Goal: Task Accomplishment & Management: Manage account settings

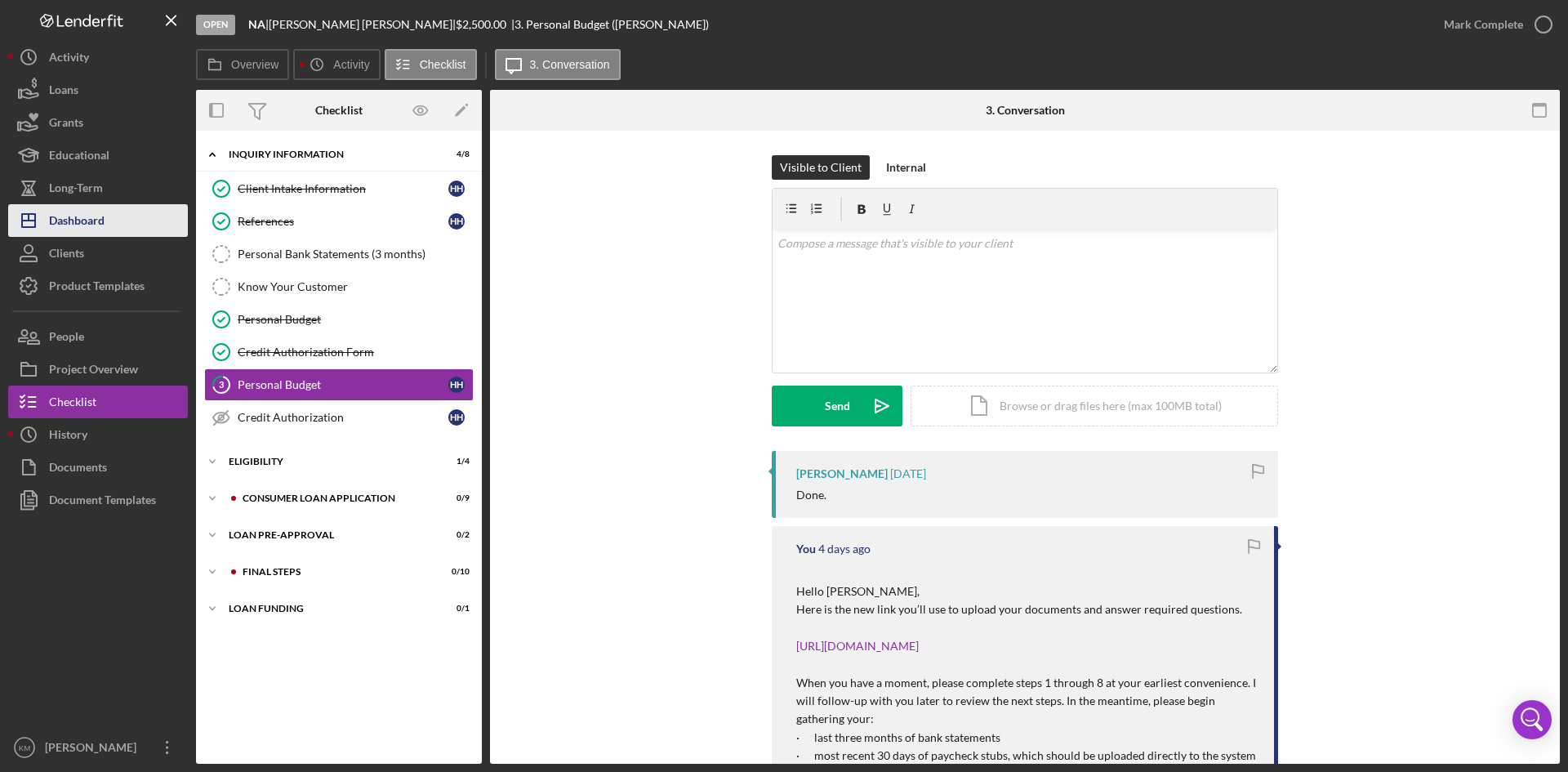
click at [83, 219] on div "Dashboard" at bounding box center [76, 222] width 55 height 37
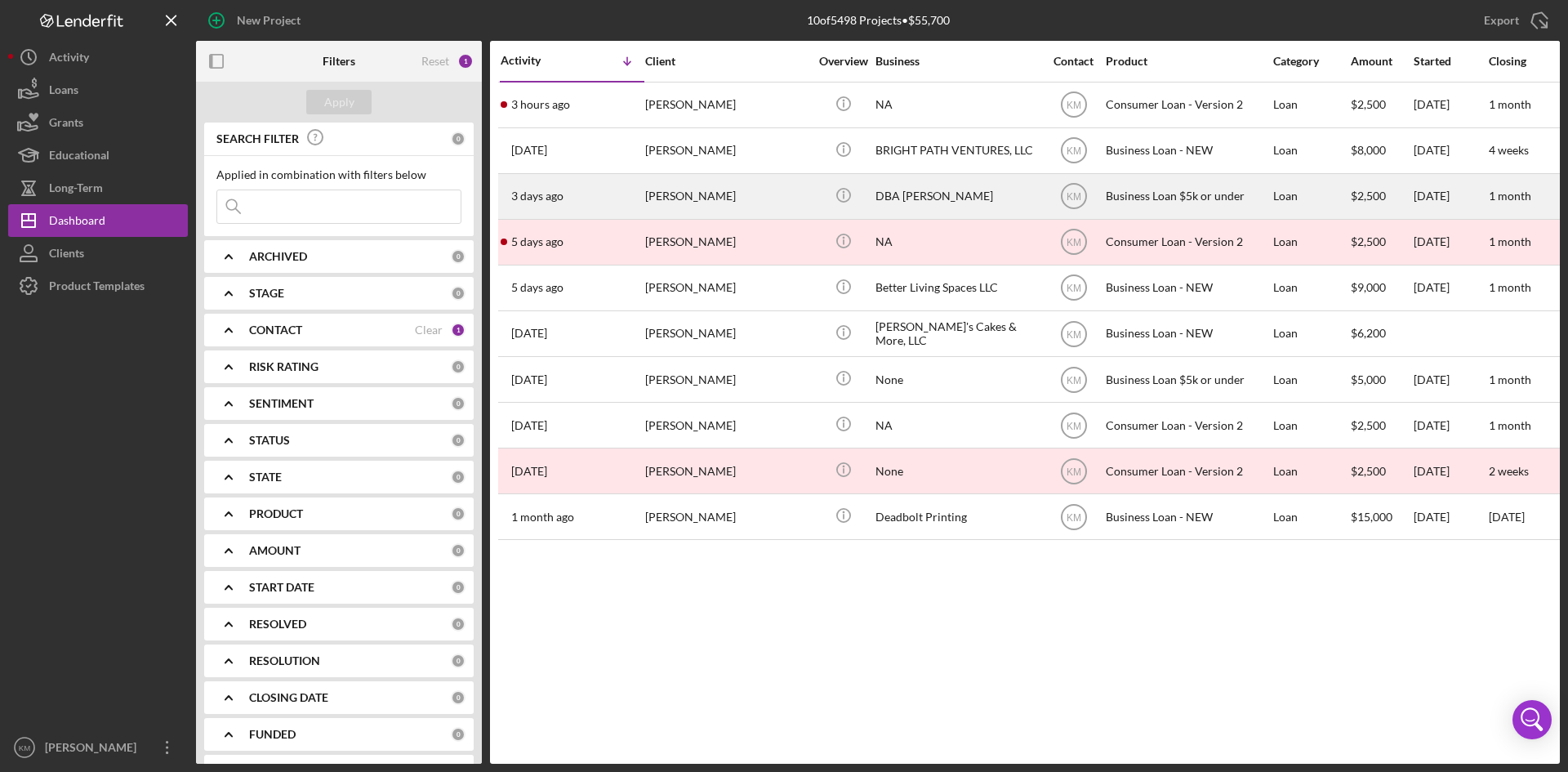
click at [708, 199] on div "[PERSON_NAME]" at bounding box center [726, 196] width 163 height 44
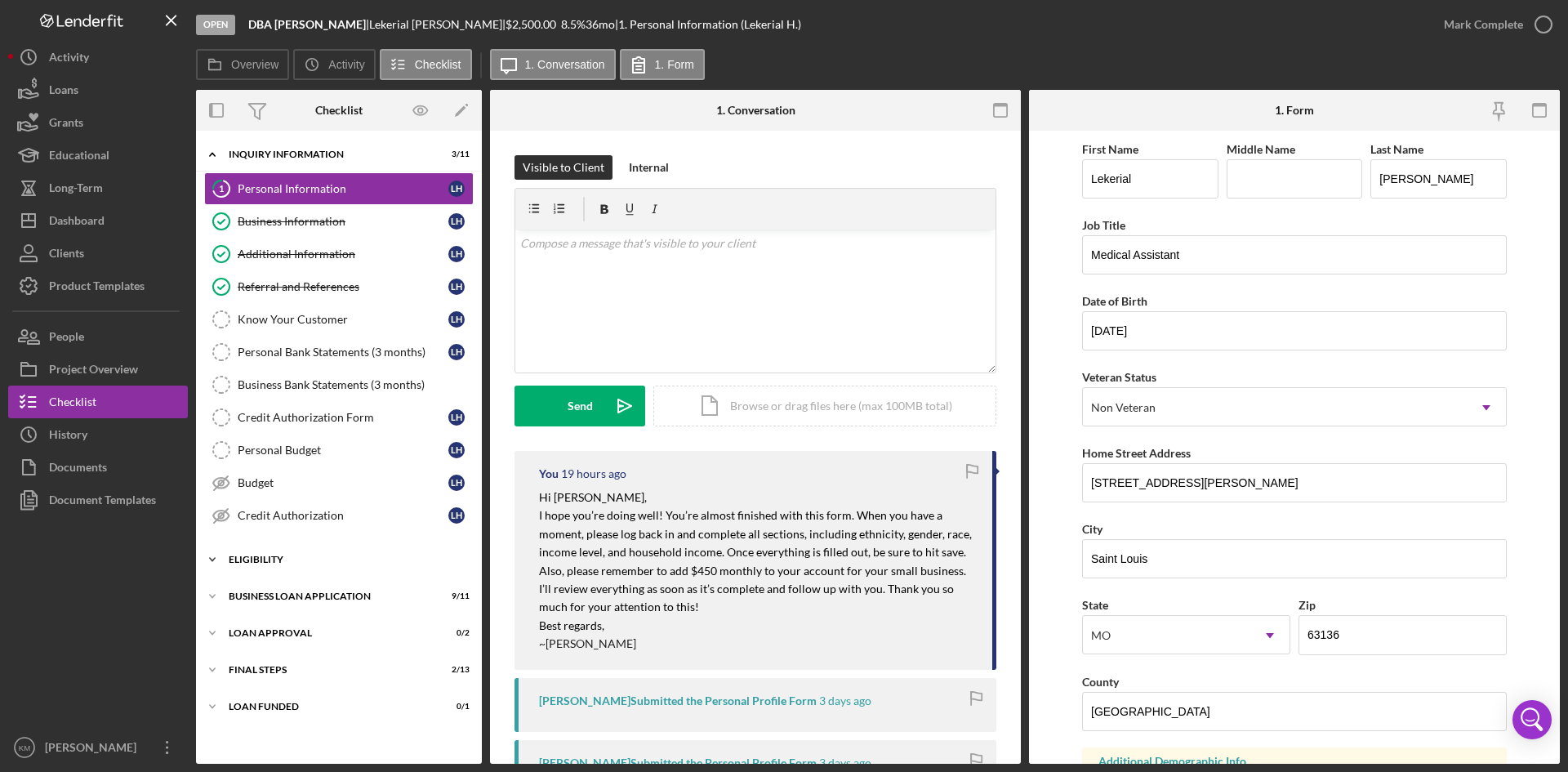
click at [212, 556] on icon "Icon/Expander" at bounding box center [213, 559] width 32 height 32
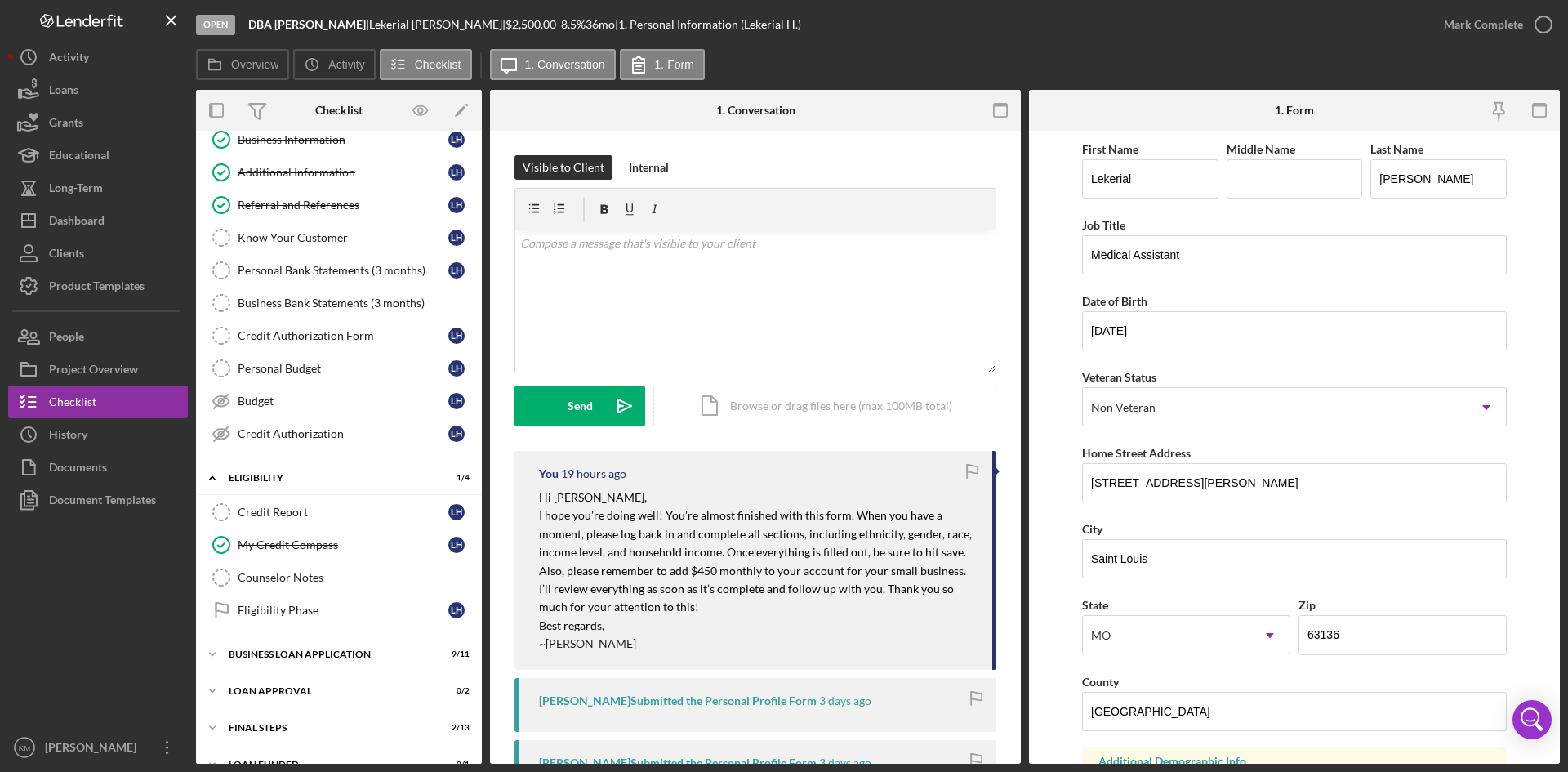
scroll to position [108, 0]
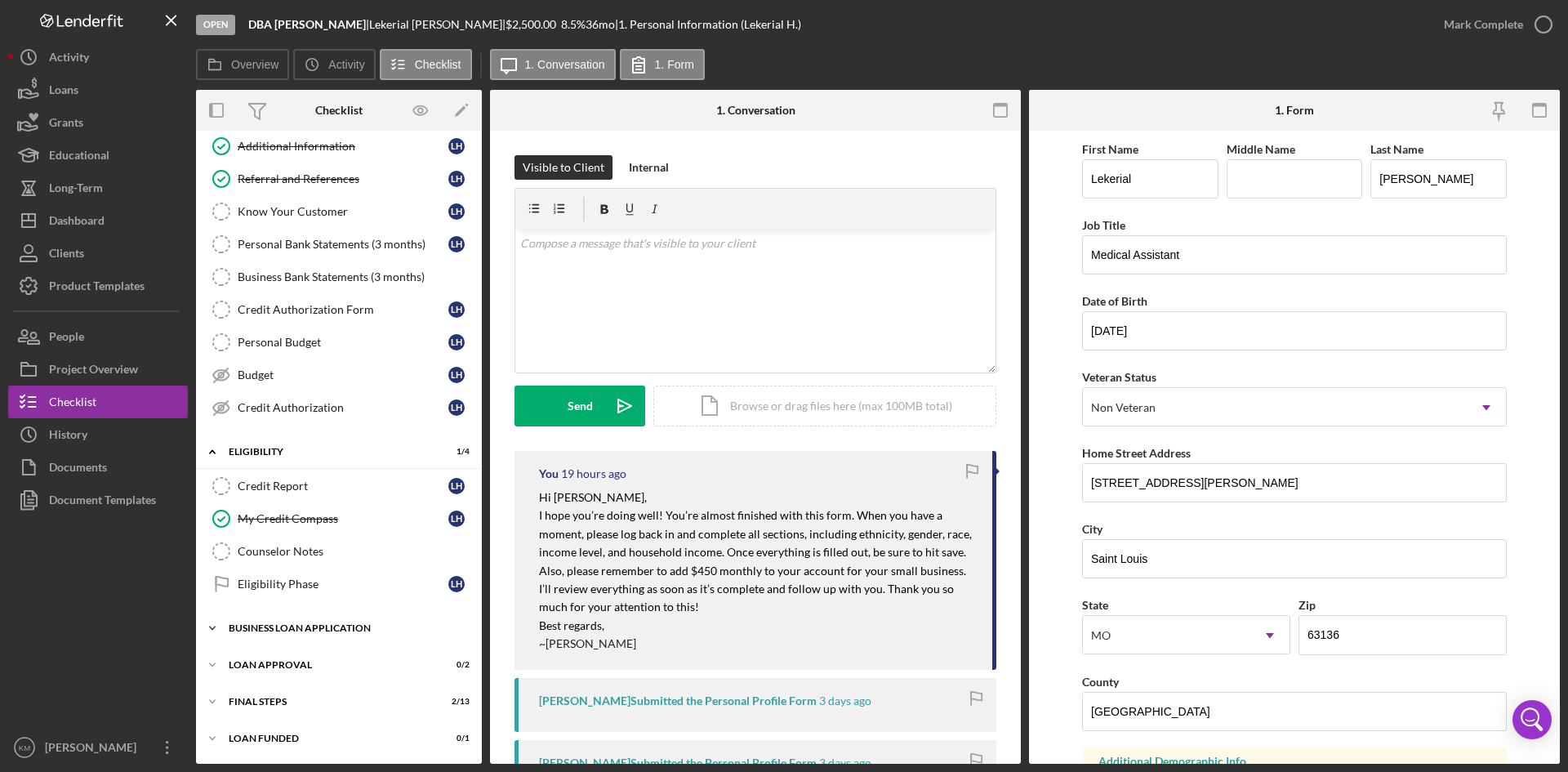
click at [214, 627] on icon "Icon/Expander" at bounding box center [213, 629] width 32 height 32
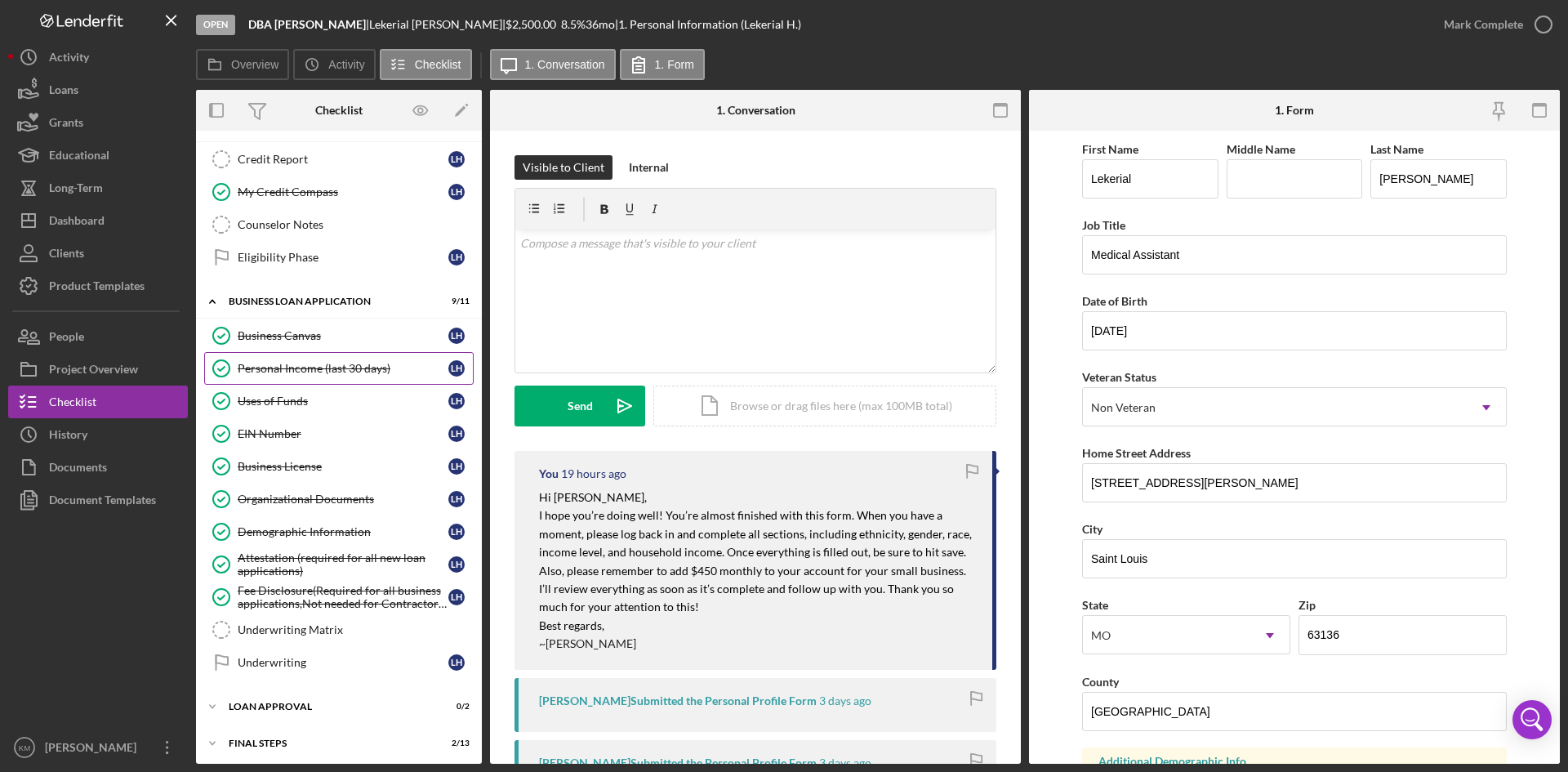
scroll to position [477, 0]
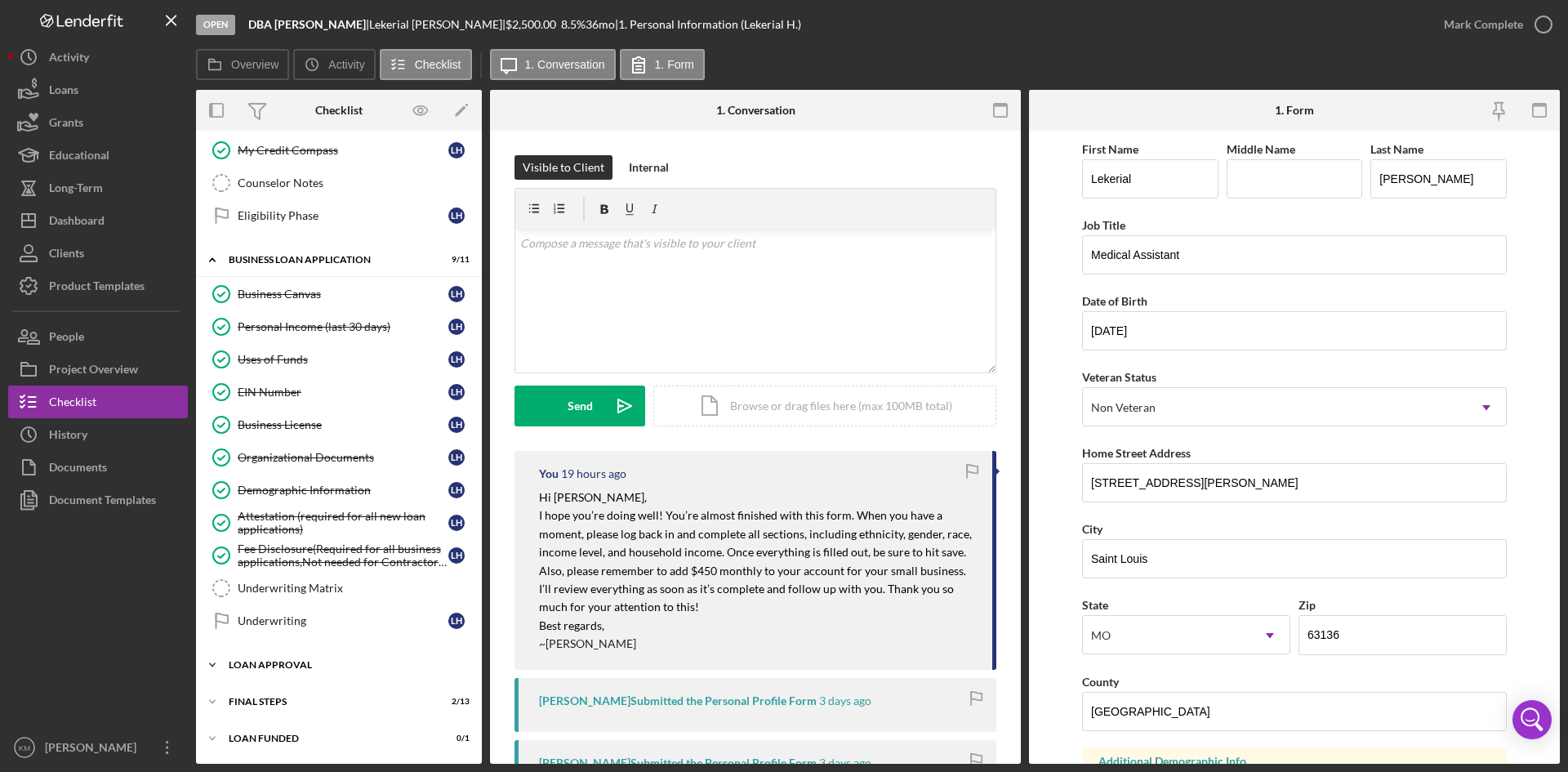
click at [210, 665] on icon "Icon/Expander" at bounding box center [213, 665] width 32 height 32
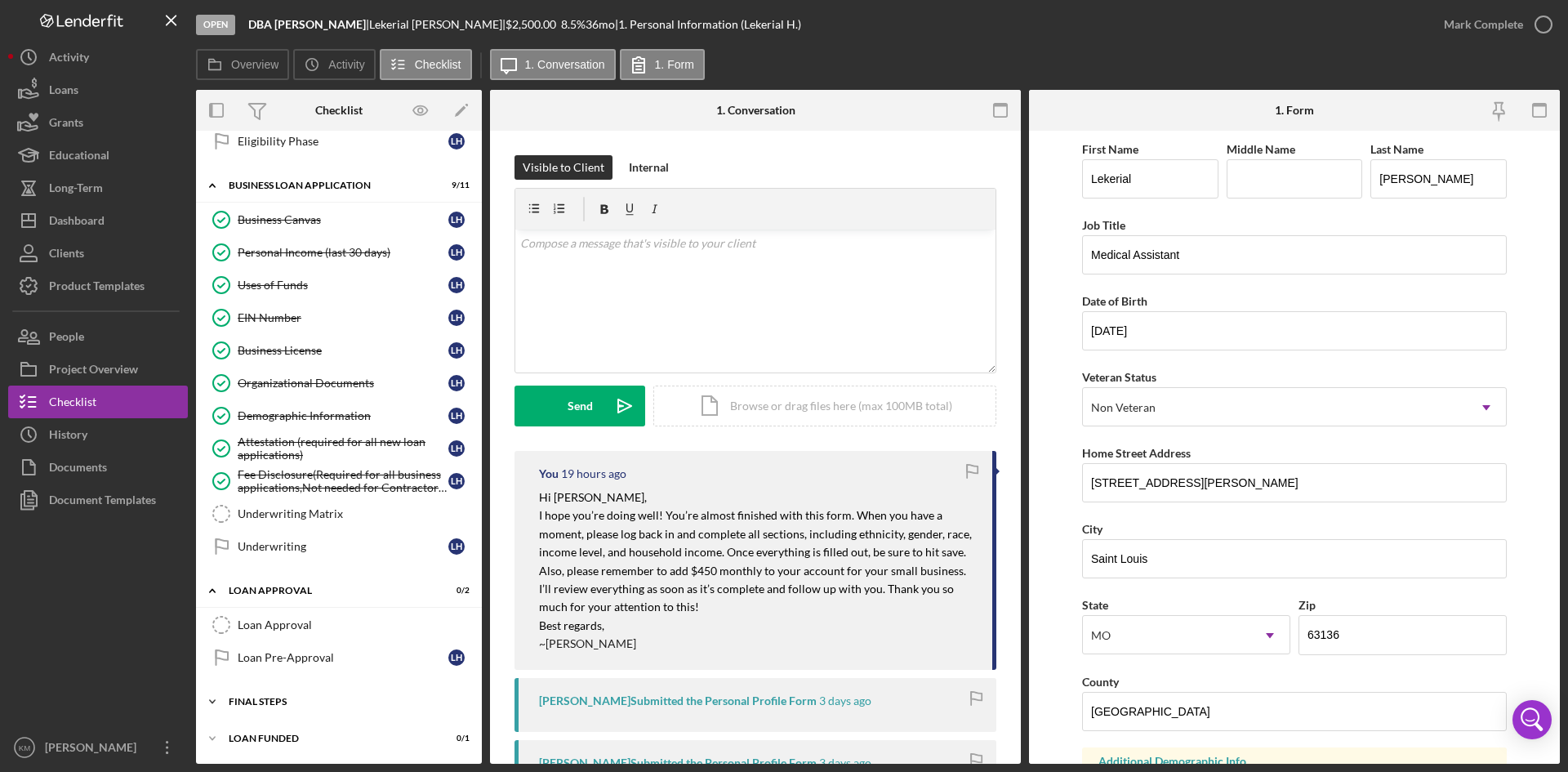
click at [217, 697] on icon "Icon/Expander" at bounding box center [213, 702] width 32 height 32
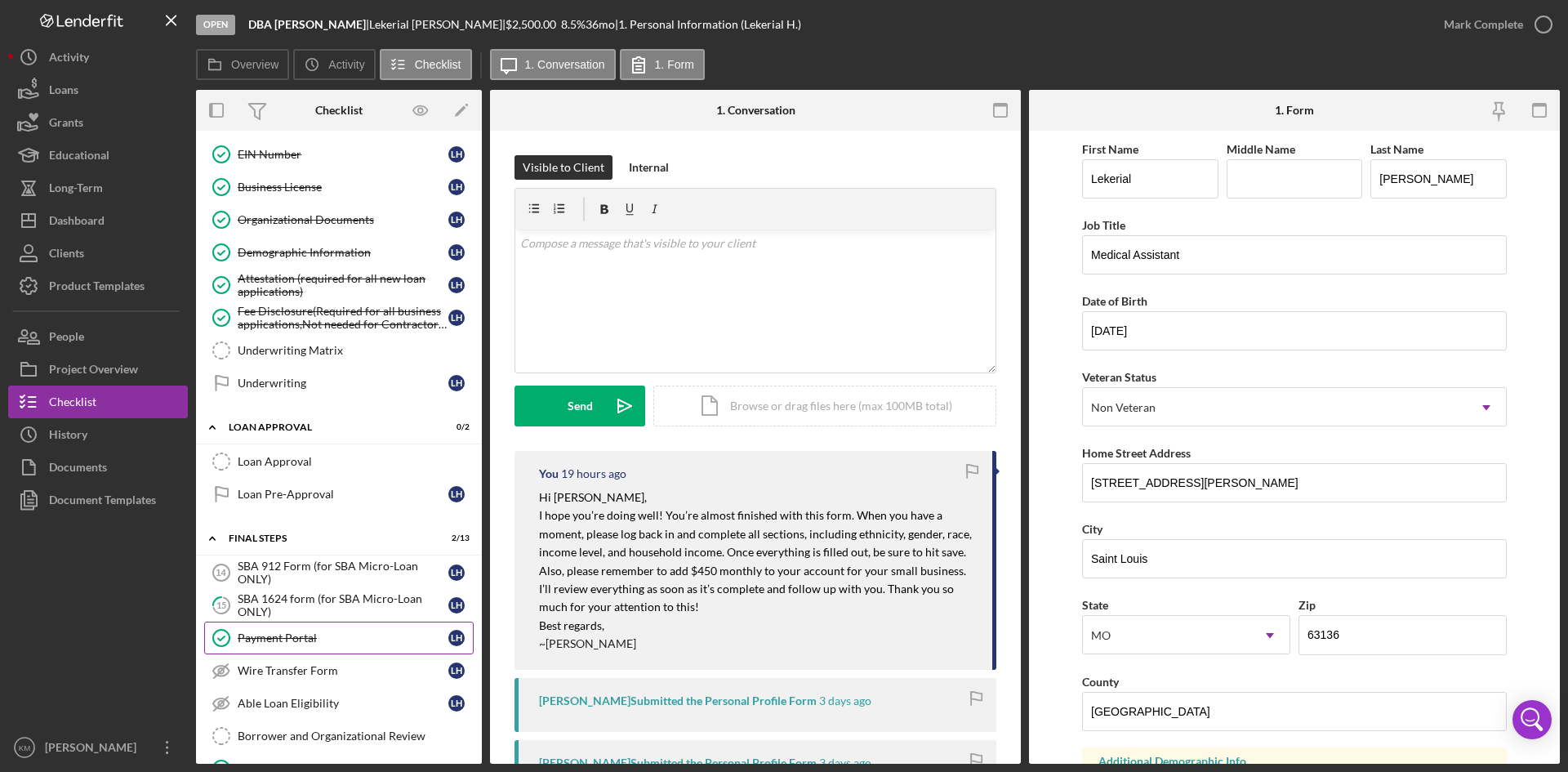
scroll to position [796, 0]
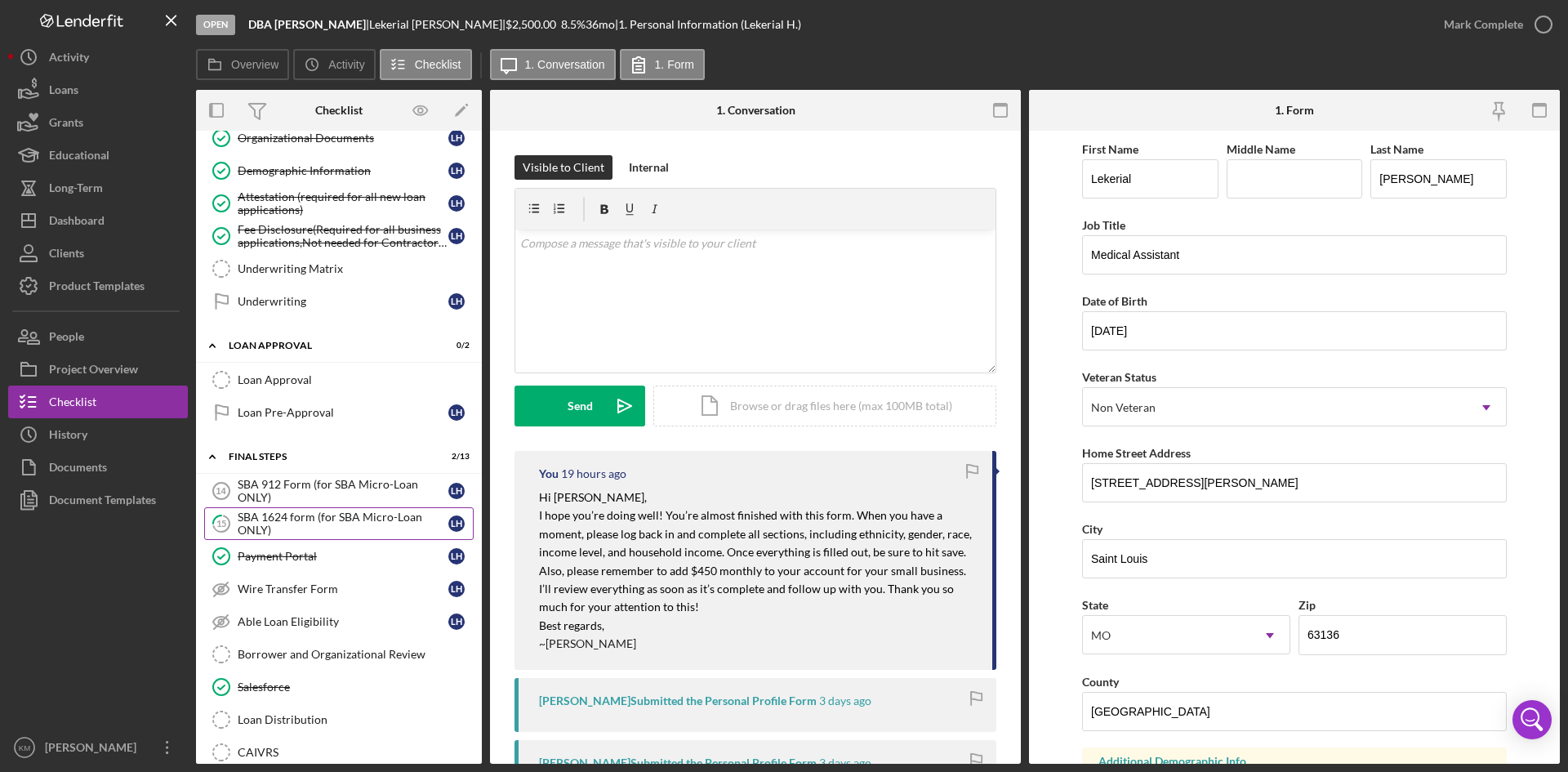
click at [360, 518] on div "SBA 1624 form (for SBA Micro-Loan ONLY)" at bounding box center [342, 523] width 211 height 26
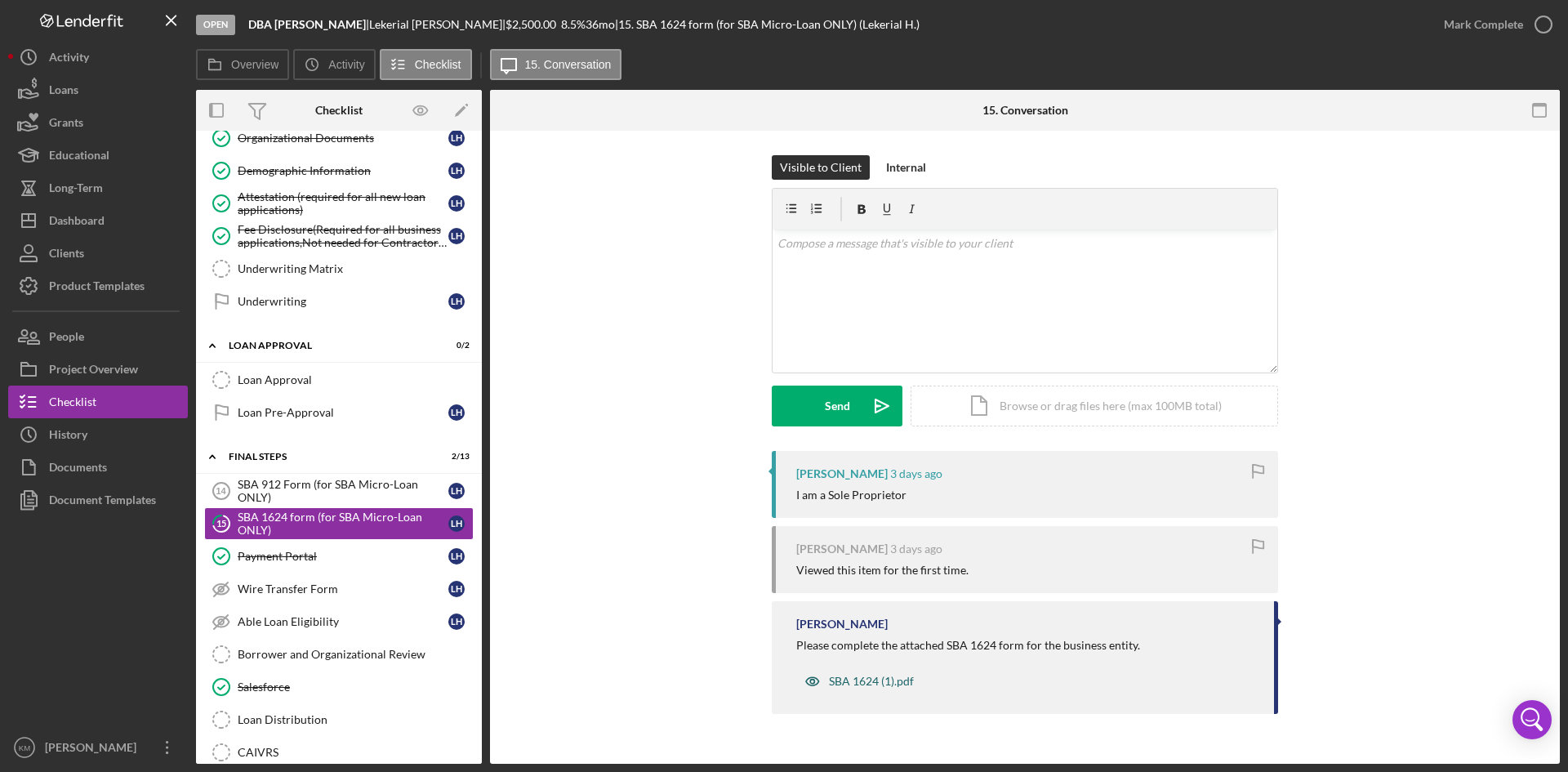
click at [845, 682] on div "SBA 1624 (1).pdf" at bounding box center [871, 681] width 85 height 13
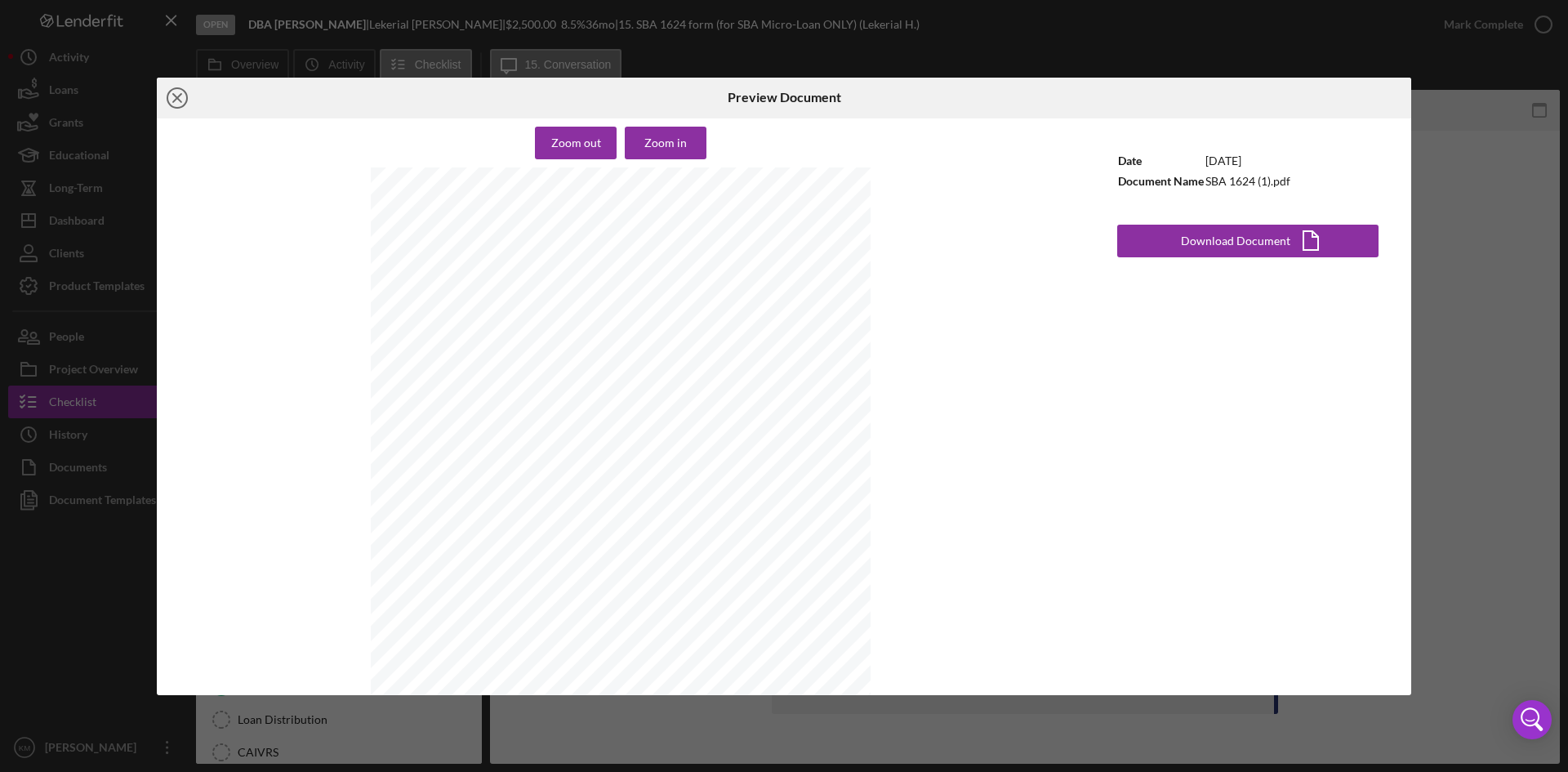
click at [176, 97] on icon "Icon/Close" at bounding box center [178, 98] width 41 height 41
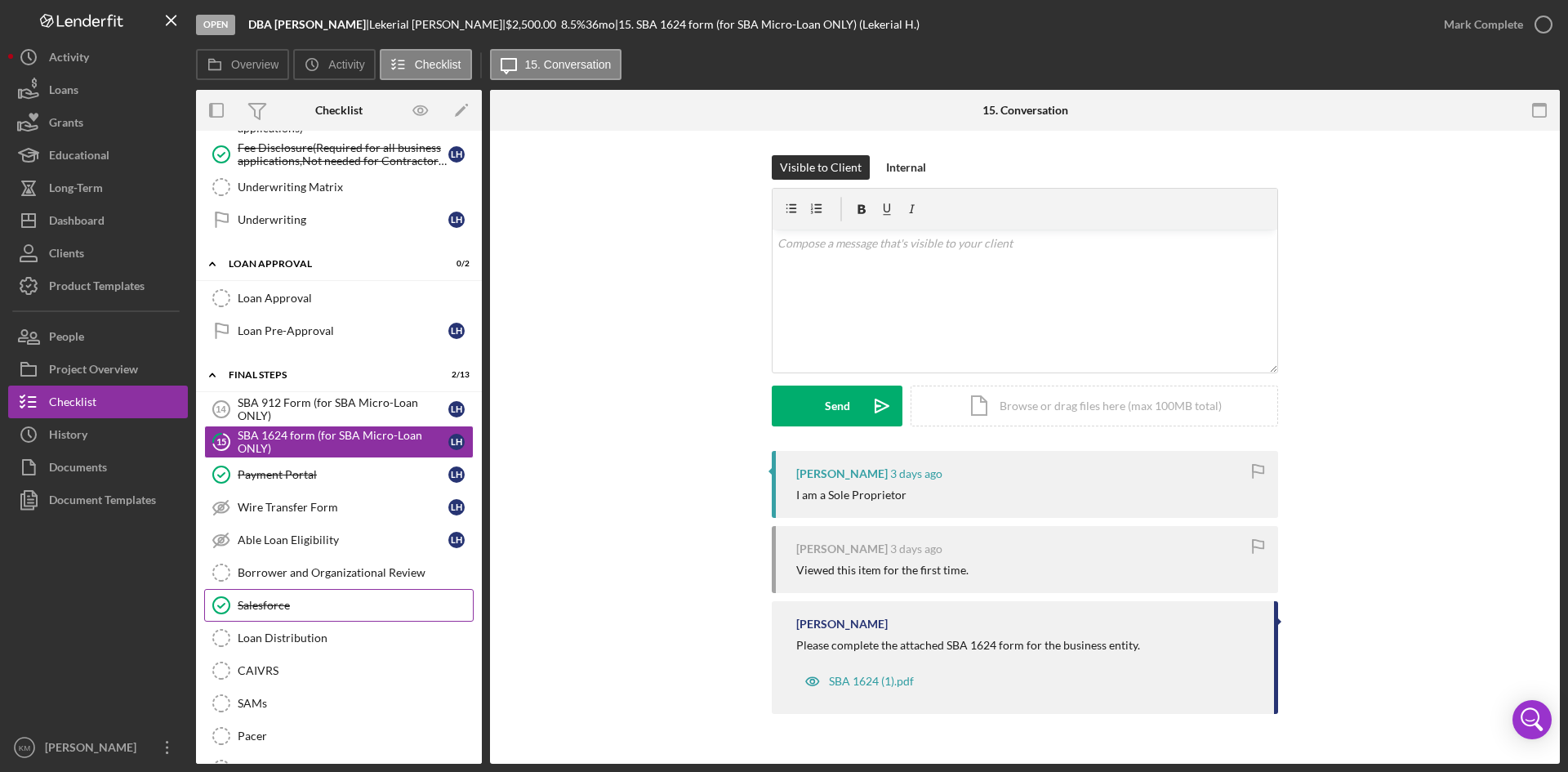
scroll to position [985, 0]
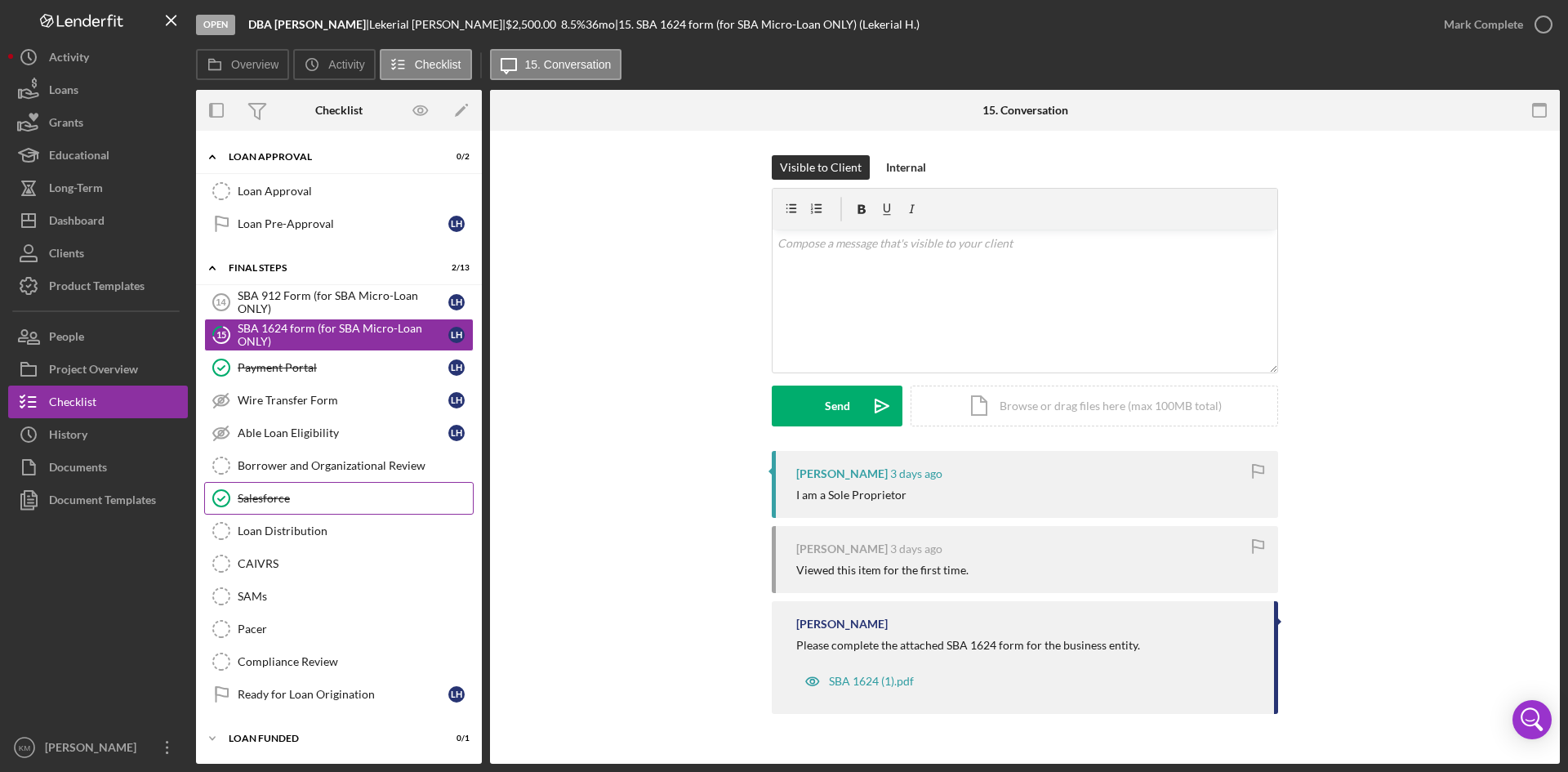
click at [277, 501] on div "Salesforce" at bounding box center [355, 498] width 236 height 13
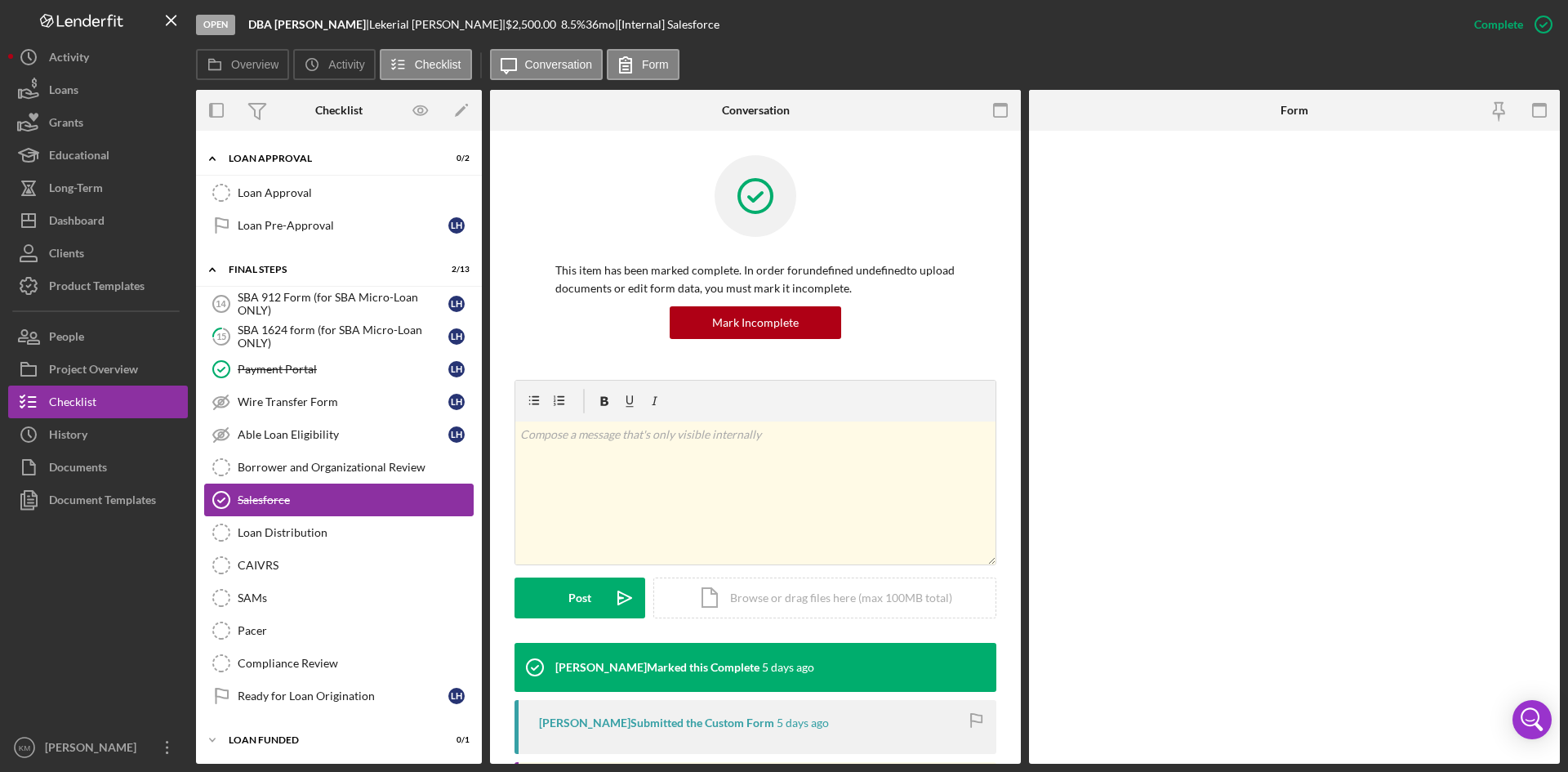
scroll to position [985, 0]
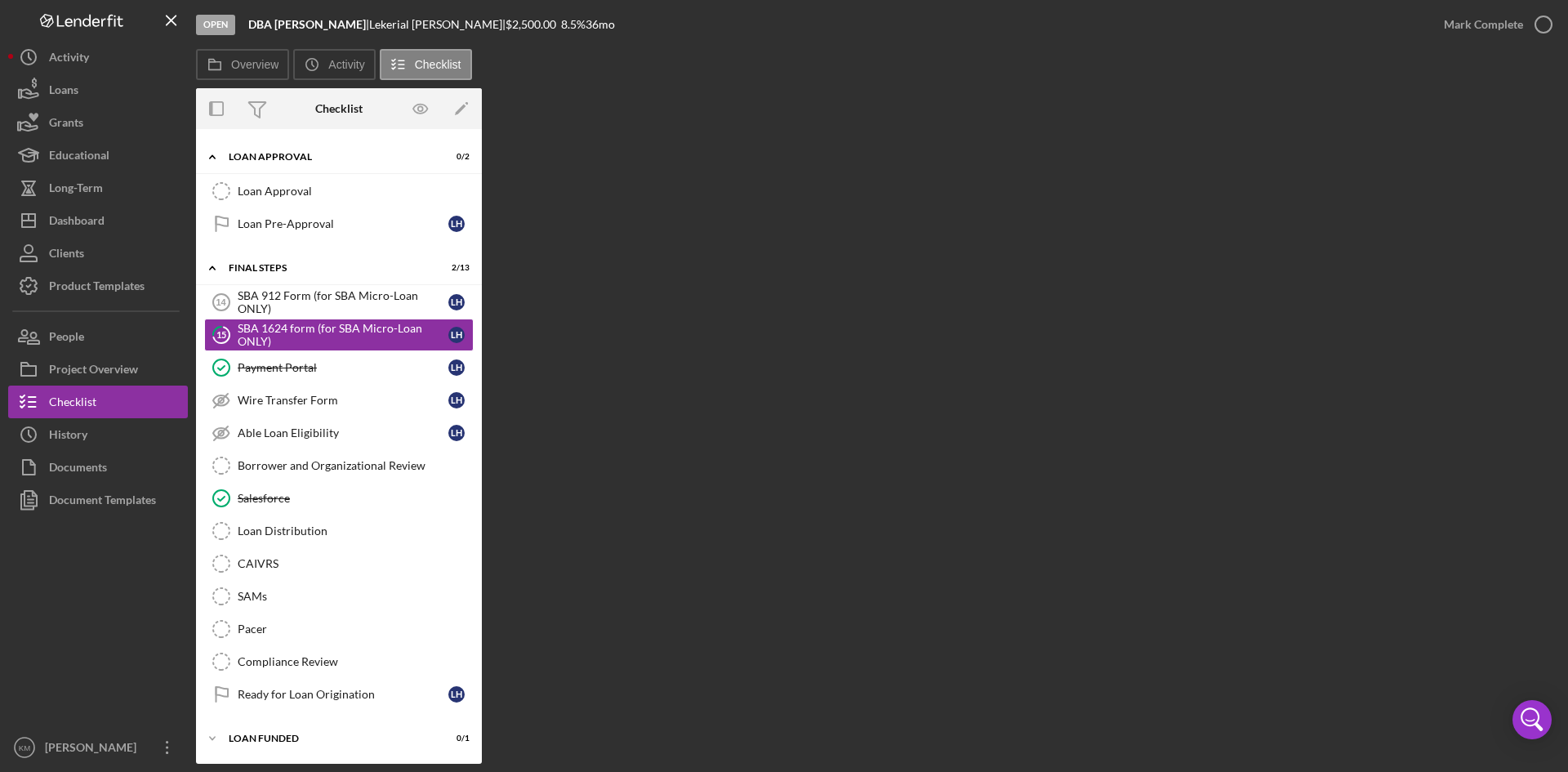
scroll to position [983, 0]
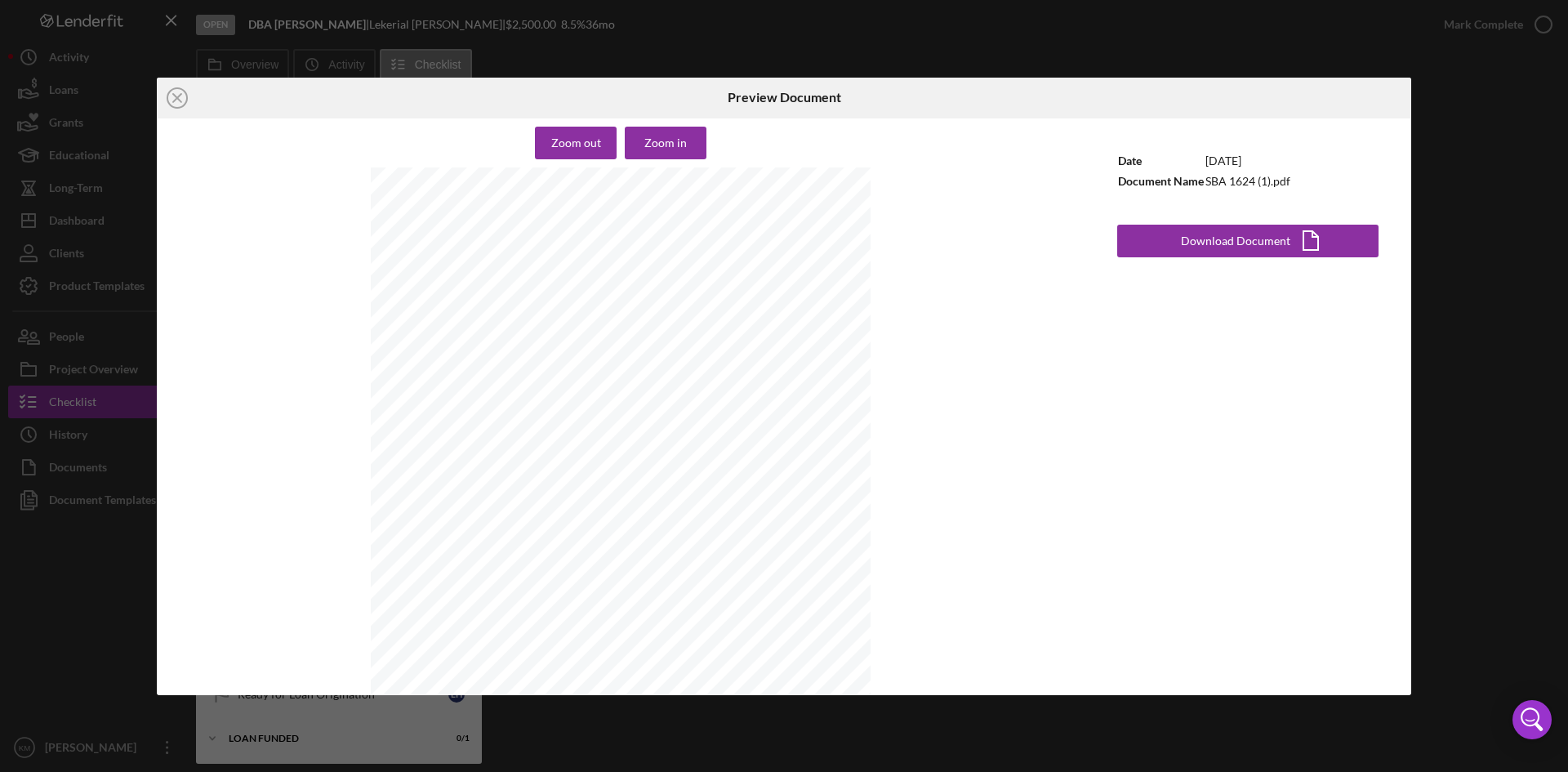
drag, startPoint x: 180, startPoint y: 93, endPoint x: 116, endPoint y: 33, distance: 87.7
click at [180, 93] on icon "Icon/Close" at bounding box center [178, 98] width 41 height 41
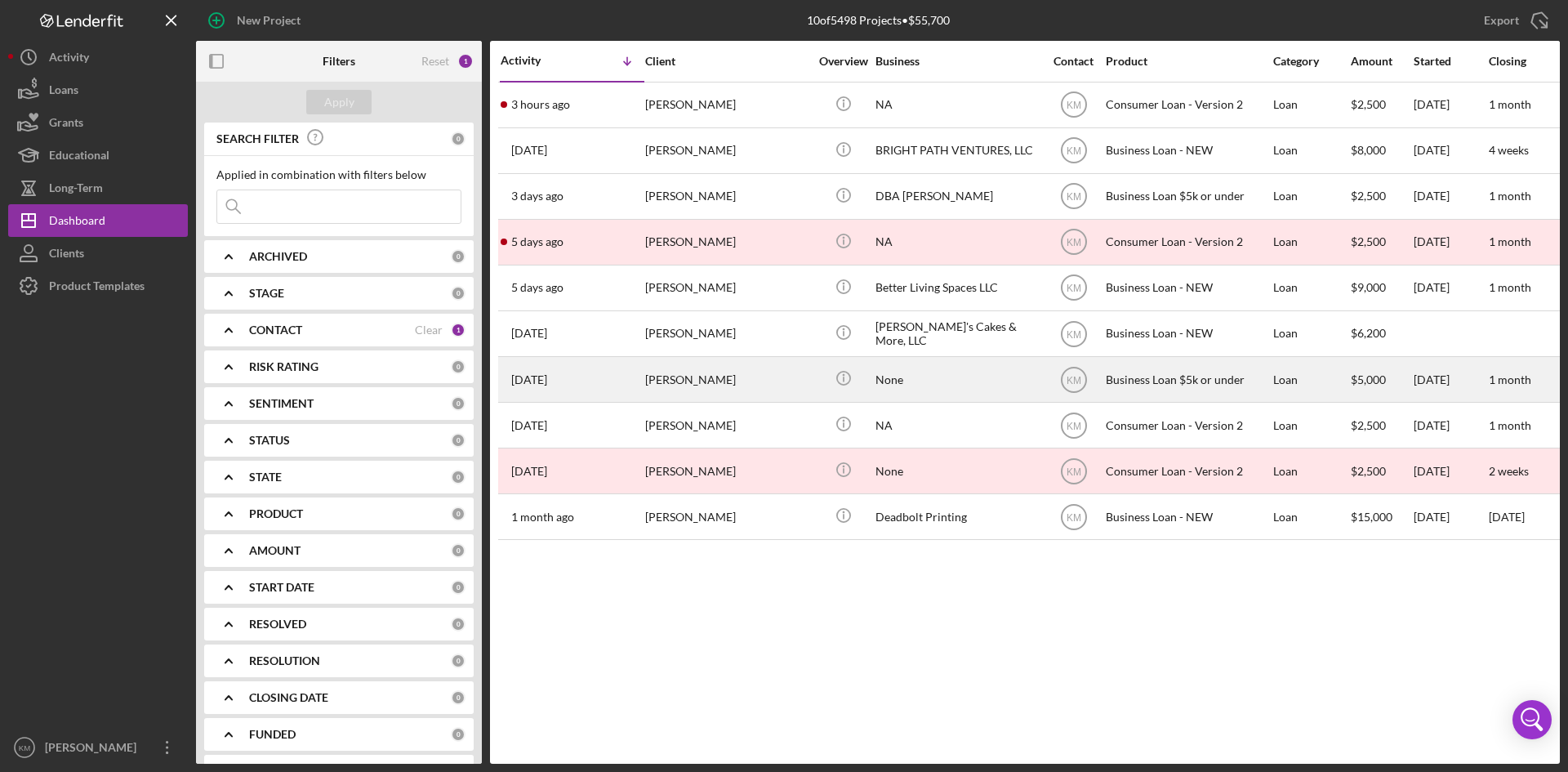
click at [691, 383] on div "[PERSON_NAME]" at bounding box center [726, 379] width 163 height 44
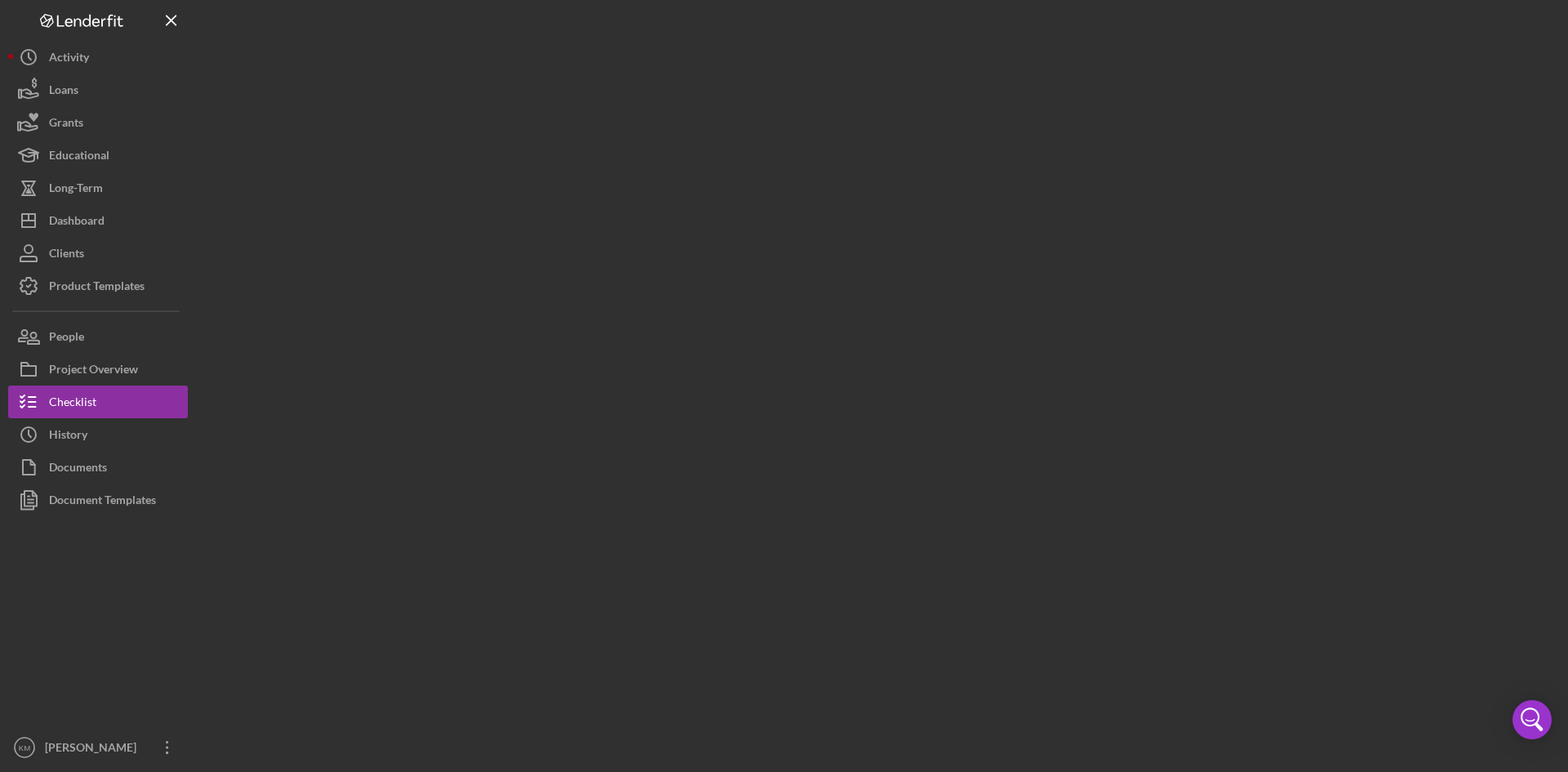
click at [691, 383] on div at bounding box center [878, 382] width 1364 height 764
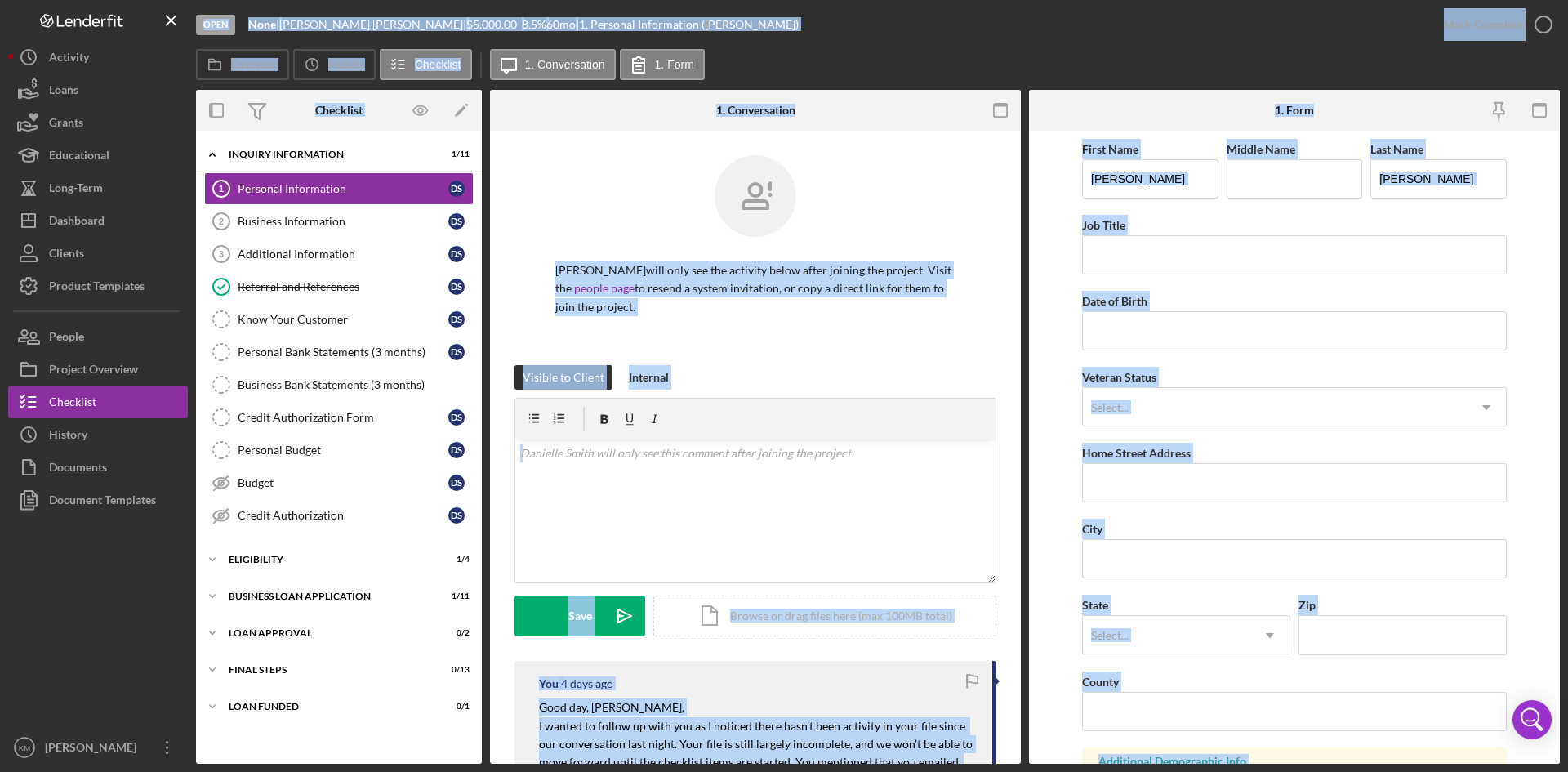
click at [852, 336] on div "[PERSON_NAME] will only see the activity below after joining the project. Visit…" at bounding box center [755, 260] width 482 height 210
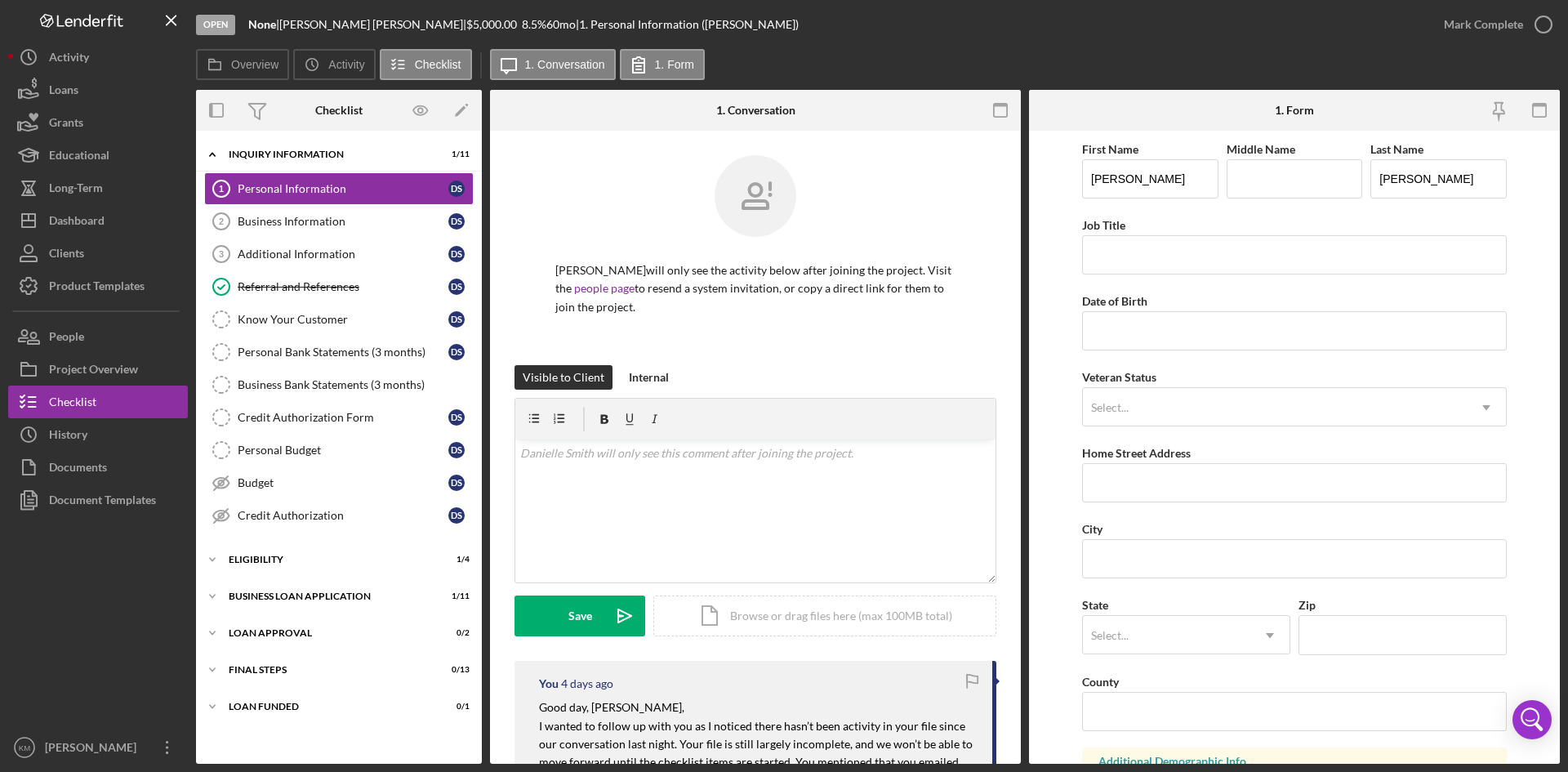
click at [855, 352] on div "[PERSON_NAME] will only see the activity below after joining the project. Visit…" at bounding box center [755, 260] width 482 height 210
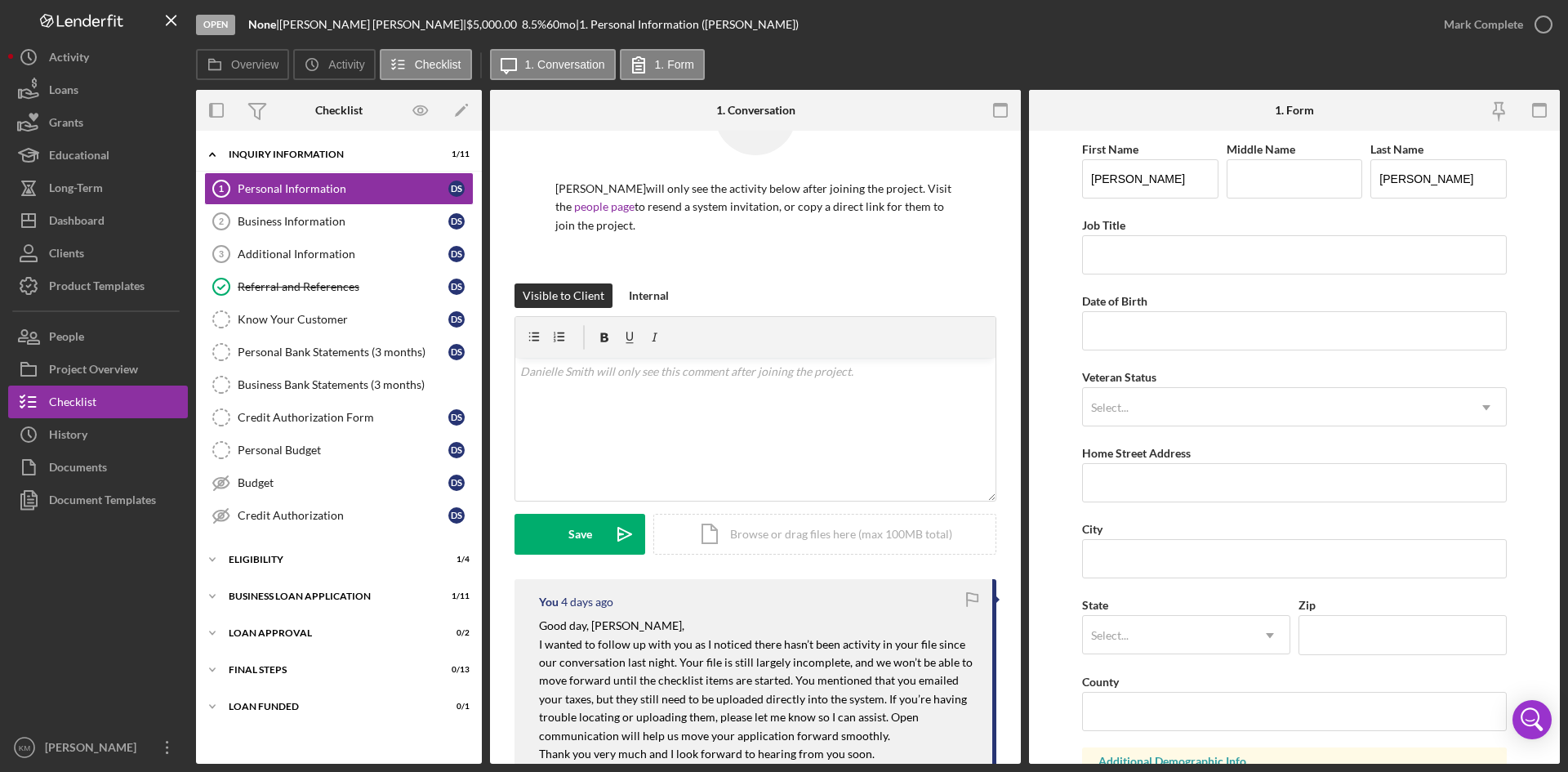
scroll to position [245, 0]
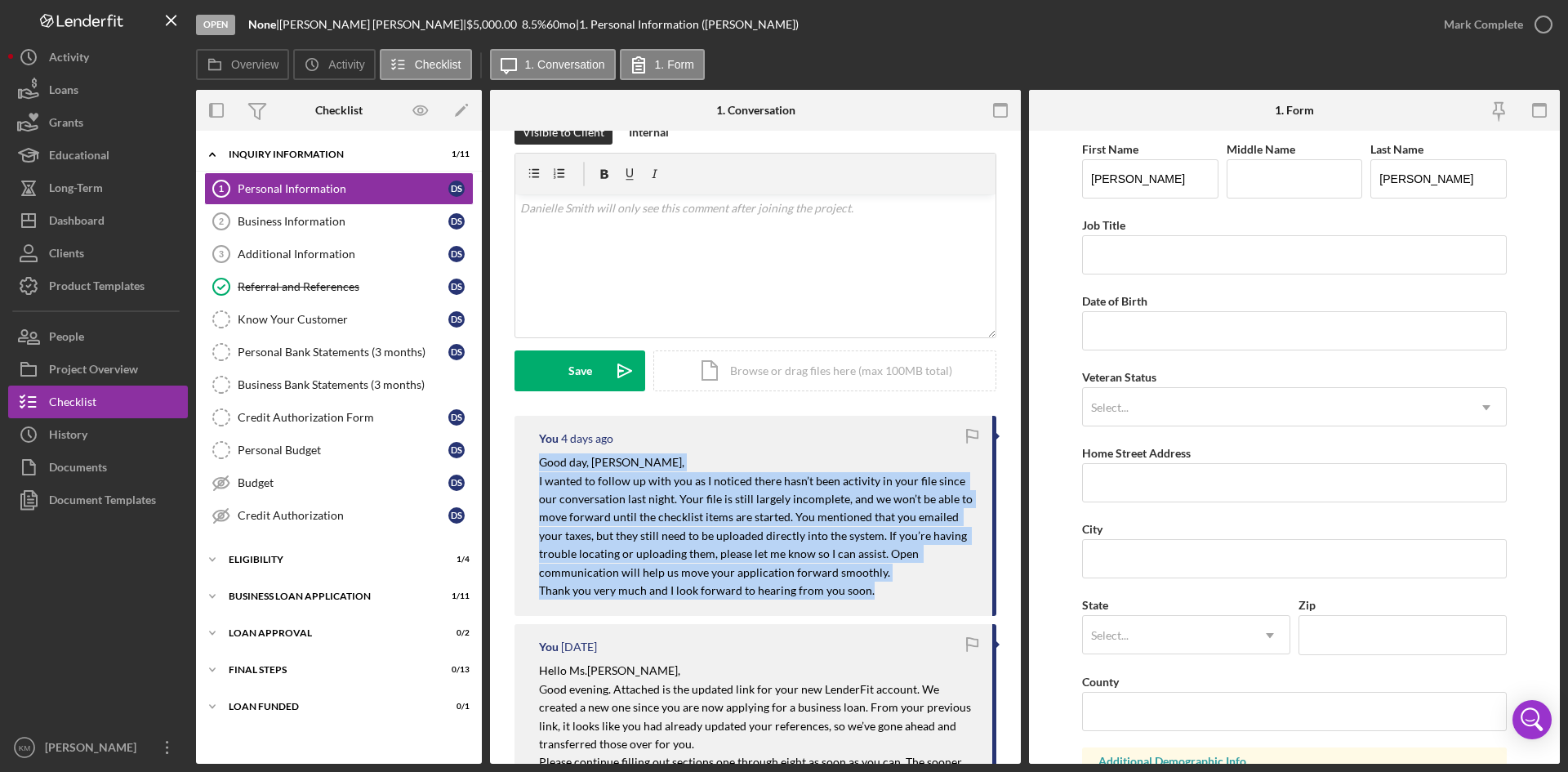
drag, startPoint x: 876, startPoint y: 594, endPoint x: 517, endPoint y: 469, distance: 380.1
click at [517, 469] on div "You [DATE] Good day, [PERSON_NAME], I wanted to follow up with you as I noticed…" at bounding box center [755, 516] width 482 height 200
copy div "Good day, [PERSON_NAME], I wanted to follow up with you as I noticed there hasn…"
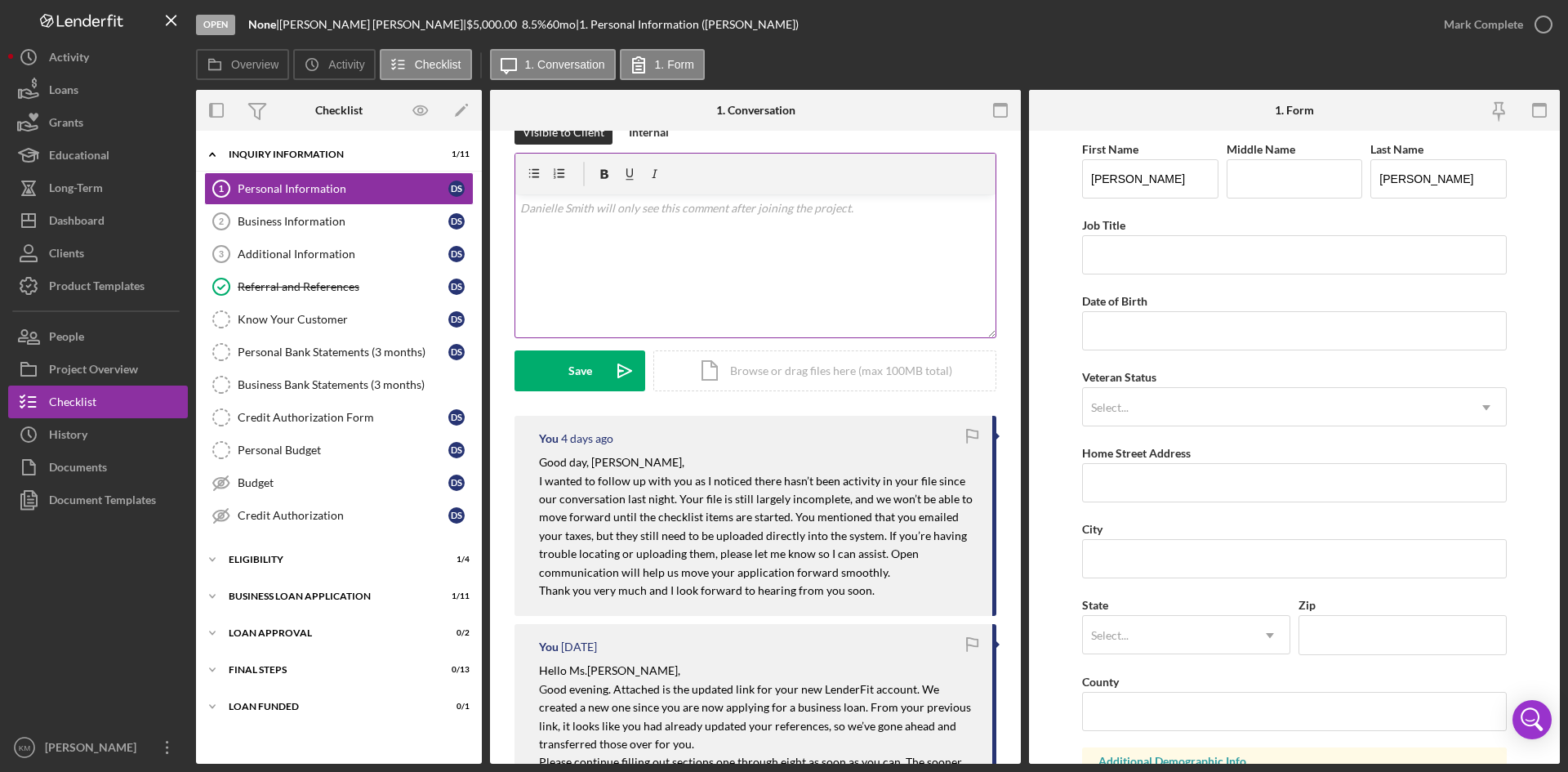
click at [586, 232] on div "v Color teal Color pink Remove color Add row above Add row below Add column bef…" at bounding box center [755, 266] width 481 height 143
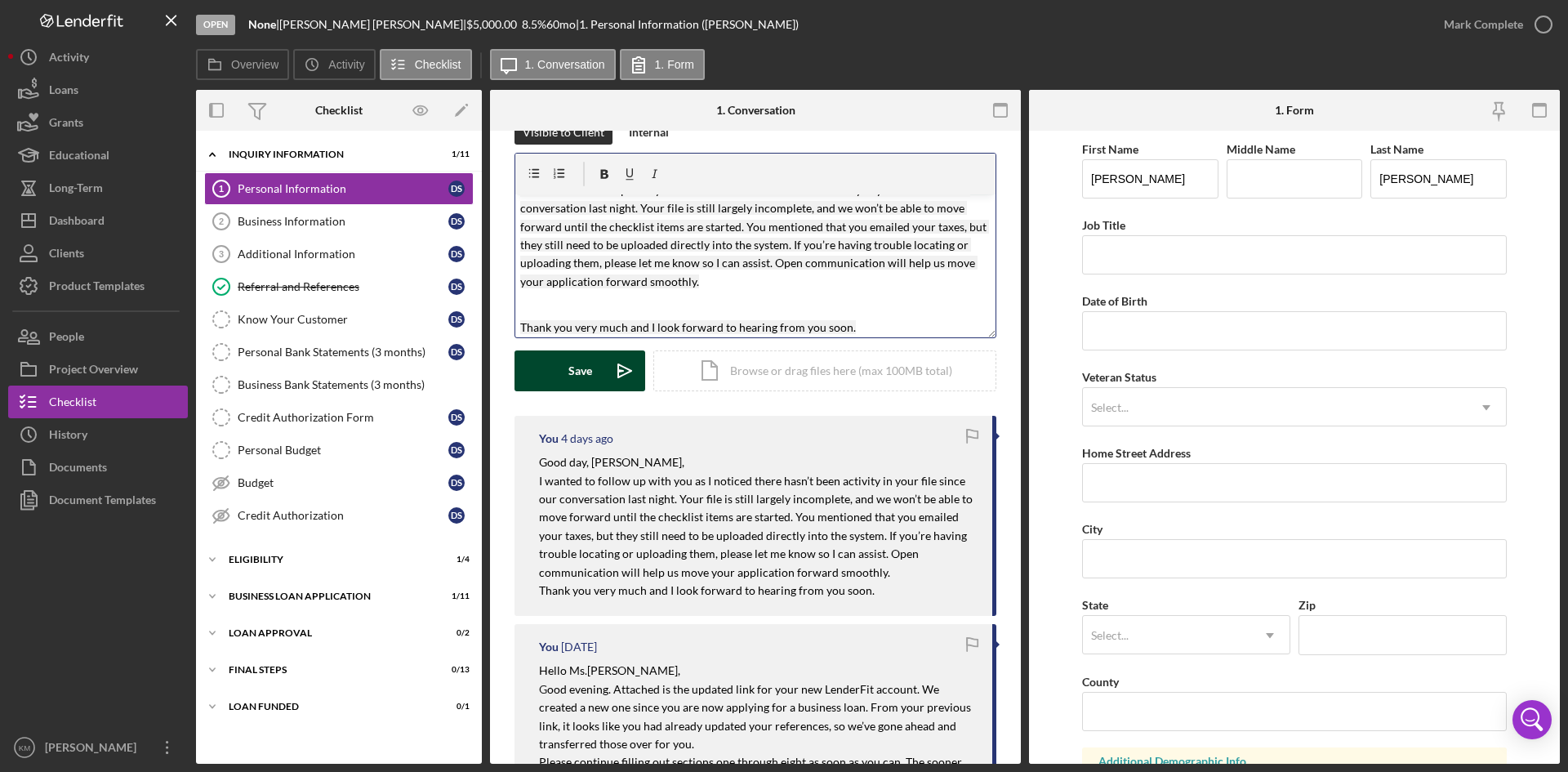
click at [619, 369] on icon "Icon/icon-invite-send" at bounding box center [625, 371] width 41 height 41
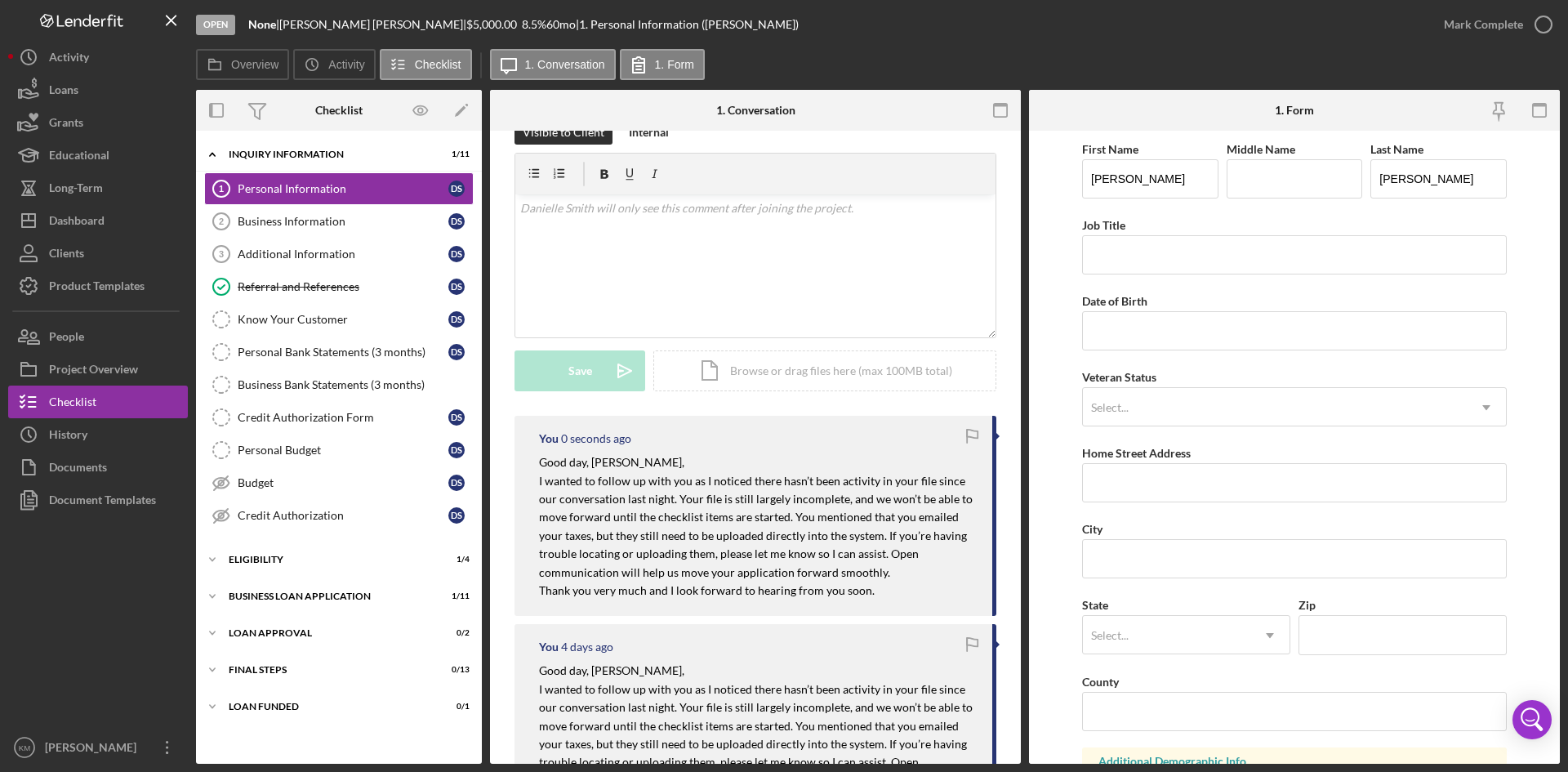
scroll to position [0, 0]
click at [273, 255] on div "Additional Information" at bounding box center [342, 254] width 211 height 13
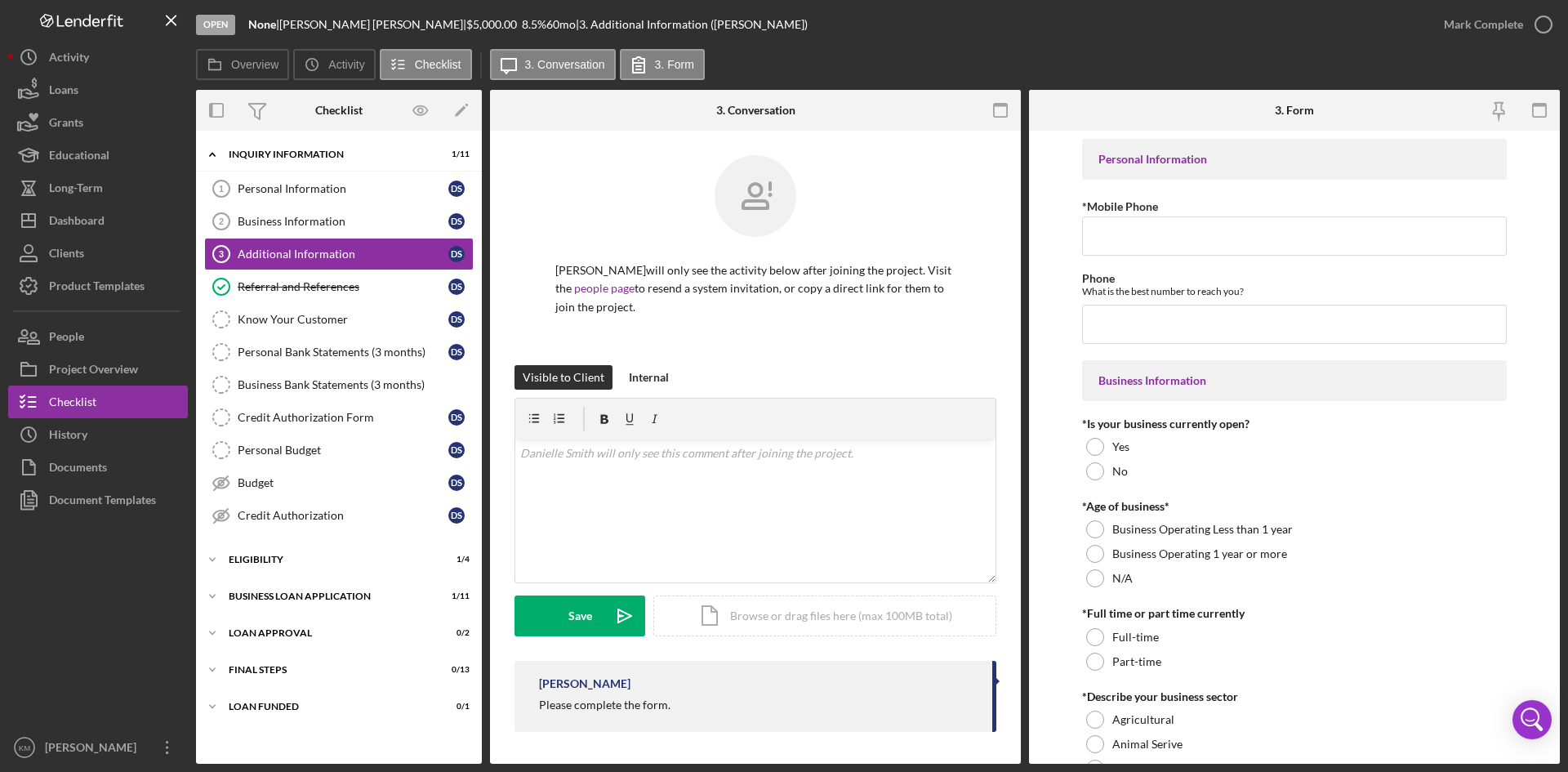
drag, startPoint x: 682, startPoint y: 707, endPoint x: 541, endPoint y: 705, distance: 141.0
click at [541, 705] on div "Please complete the form." at bounding box center [758, 705] width 437 height 13
copy div "Please complete the form."
click at [541, 459] on p at bounding box center [756, 453] width 471 height 18
click at [556, 447] on mark "Please complete the form." at bounding box center [586, 453] width 131 height 14
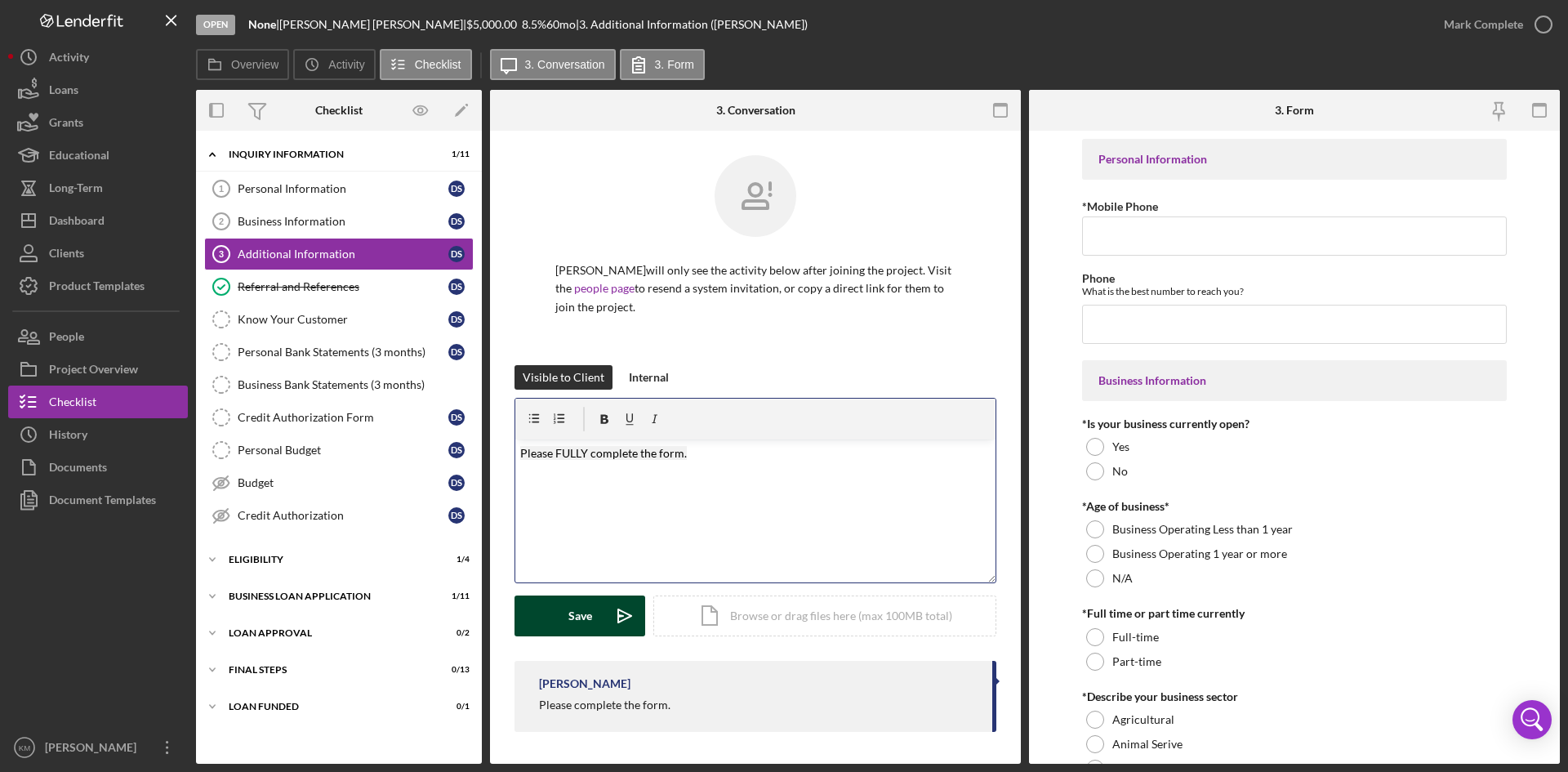
click at [616, 616] on icon "Icon/icon-invite-send" at bounding box center [625, 617] width 41 height 41
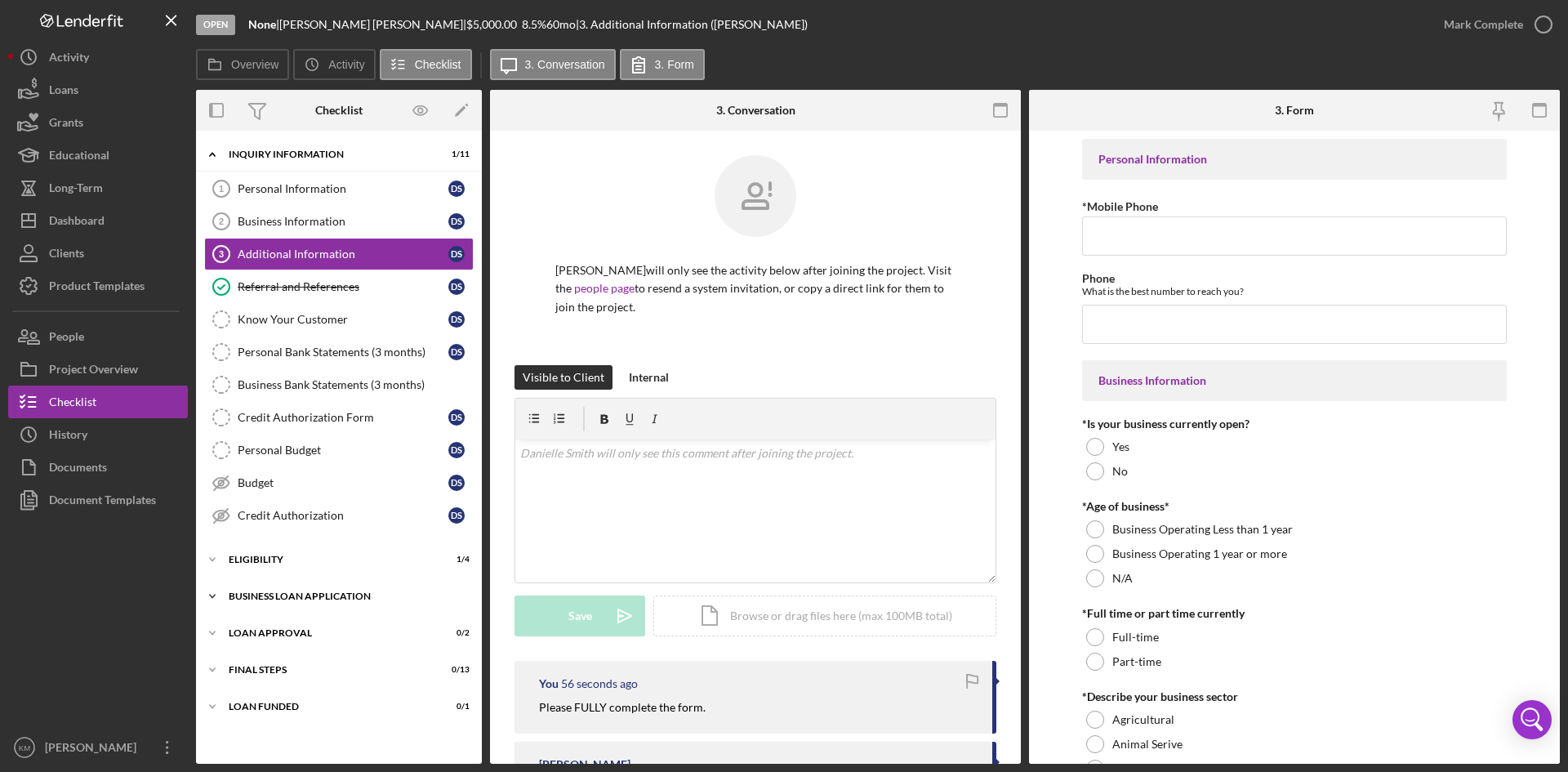
click at [213, 156] on polyline at bounding box center [213, 155] width 5 height 3
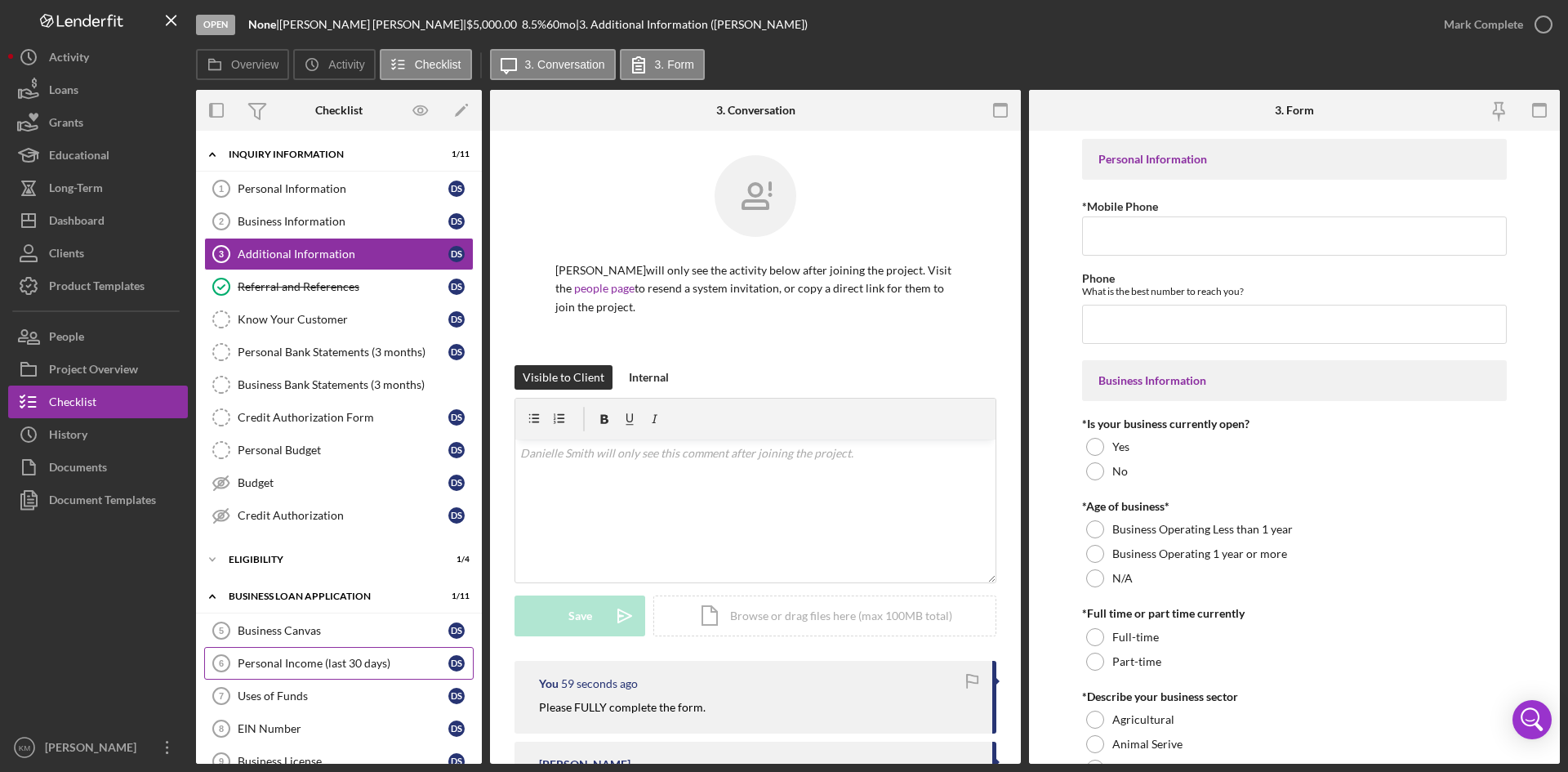
click at [306, 668] on div "Personal Income (last 30 days)" at bounding box center [342, 663] width 211 height 13
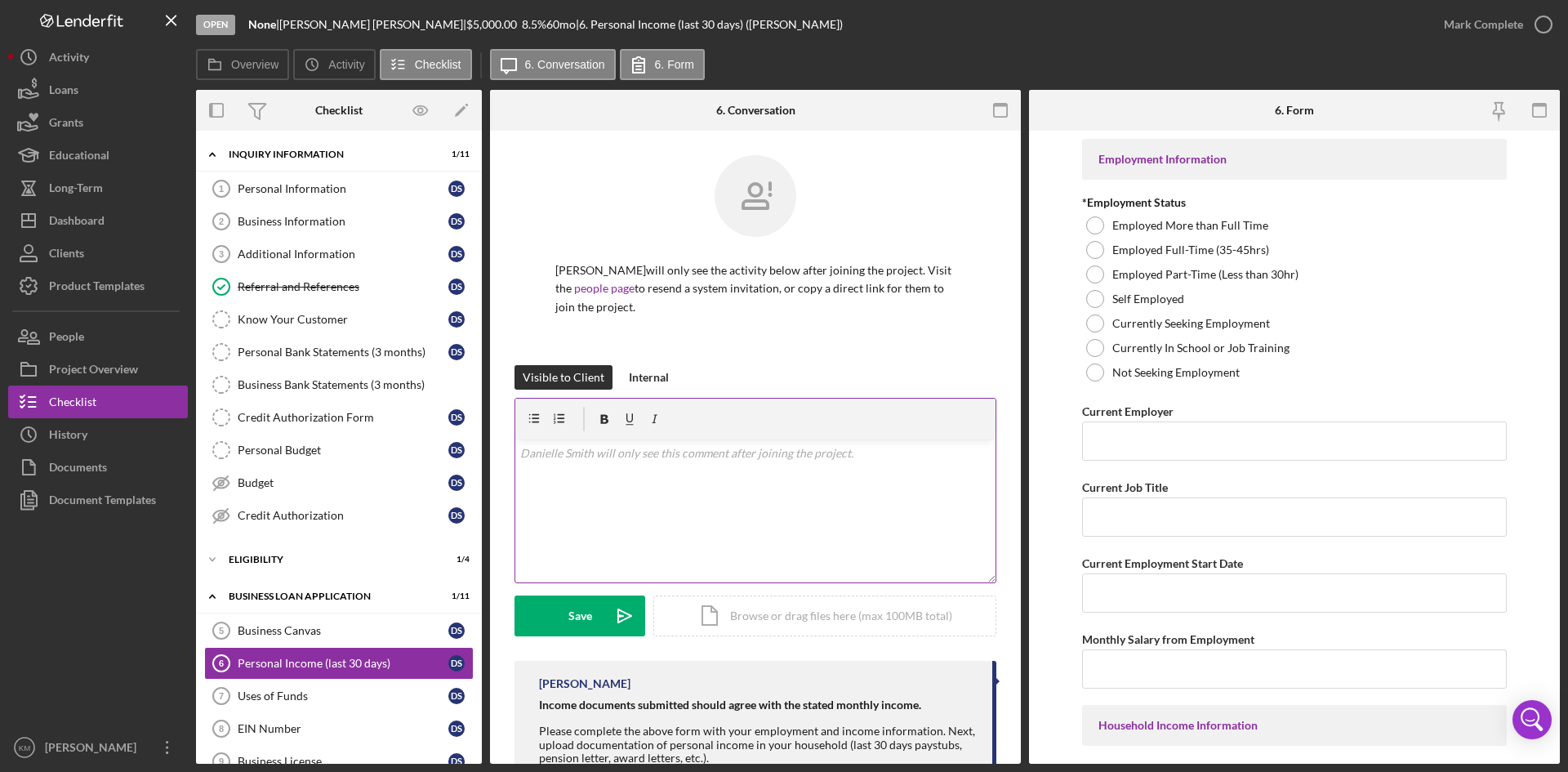
click at [566, 490] on div "v Color teal Color pink Remove color Add row above Add row below Add column bef…" at bounding box center [755, 511] width 481 height 143
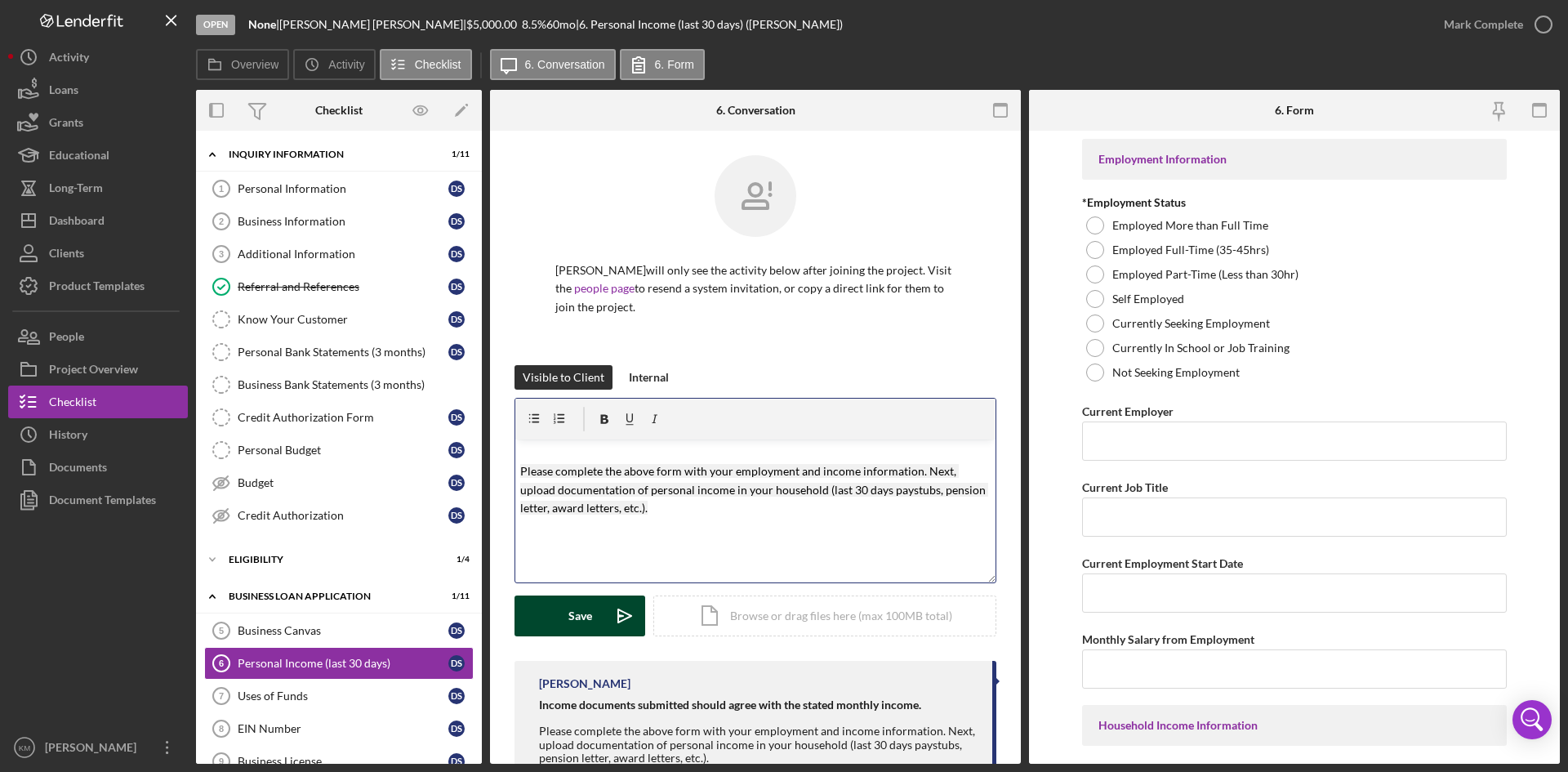
click at [639, 615] on icon "Icon/icon-invite-send" at bounding box center [625, 617] width 41 height 41
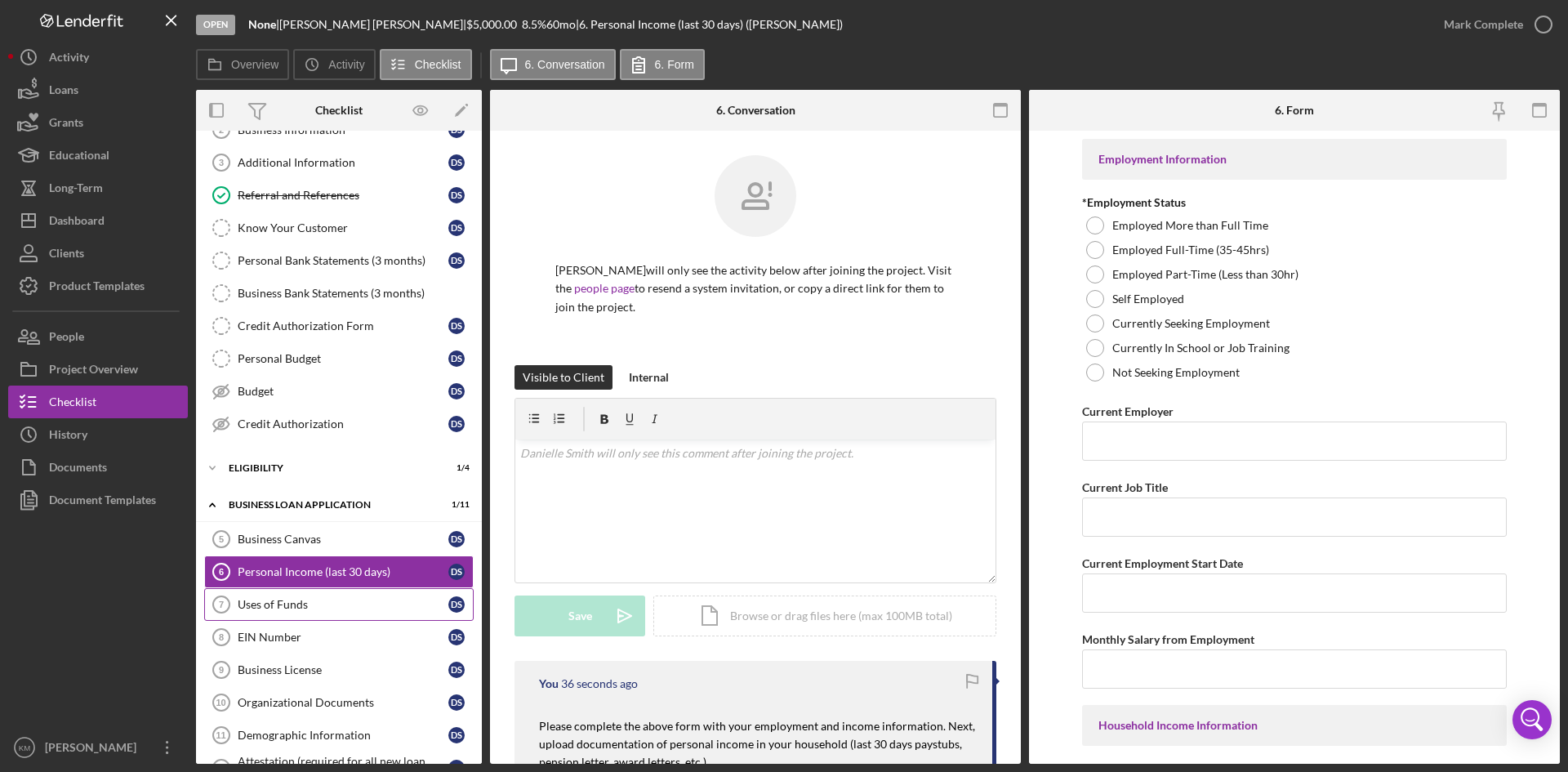
scroll to position [9, 0]
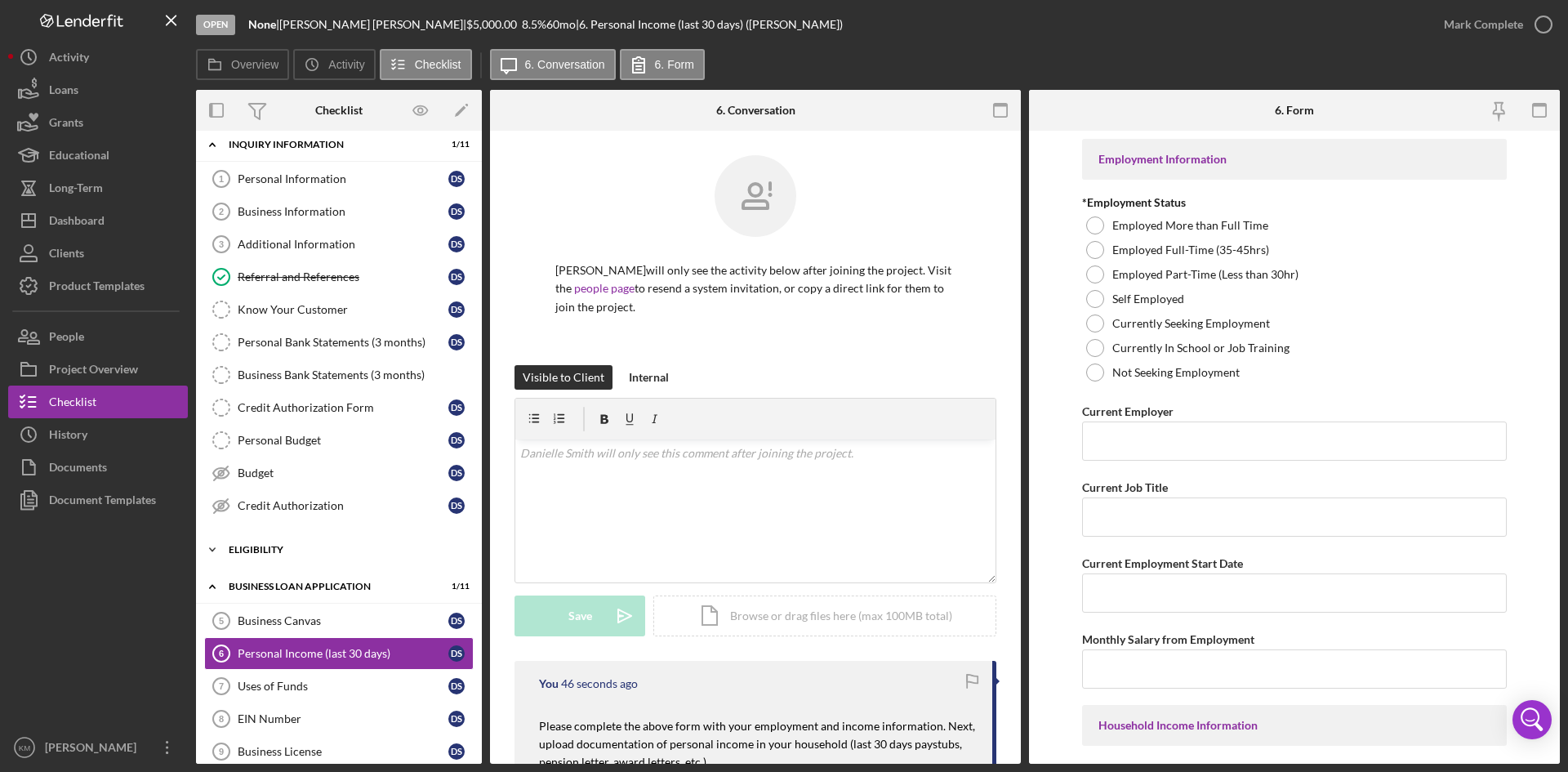
click at [216, 546] on icon "Icon/Expander" at bounding box center [213, 550] width 32 height 32
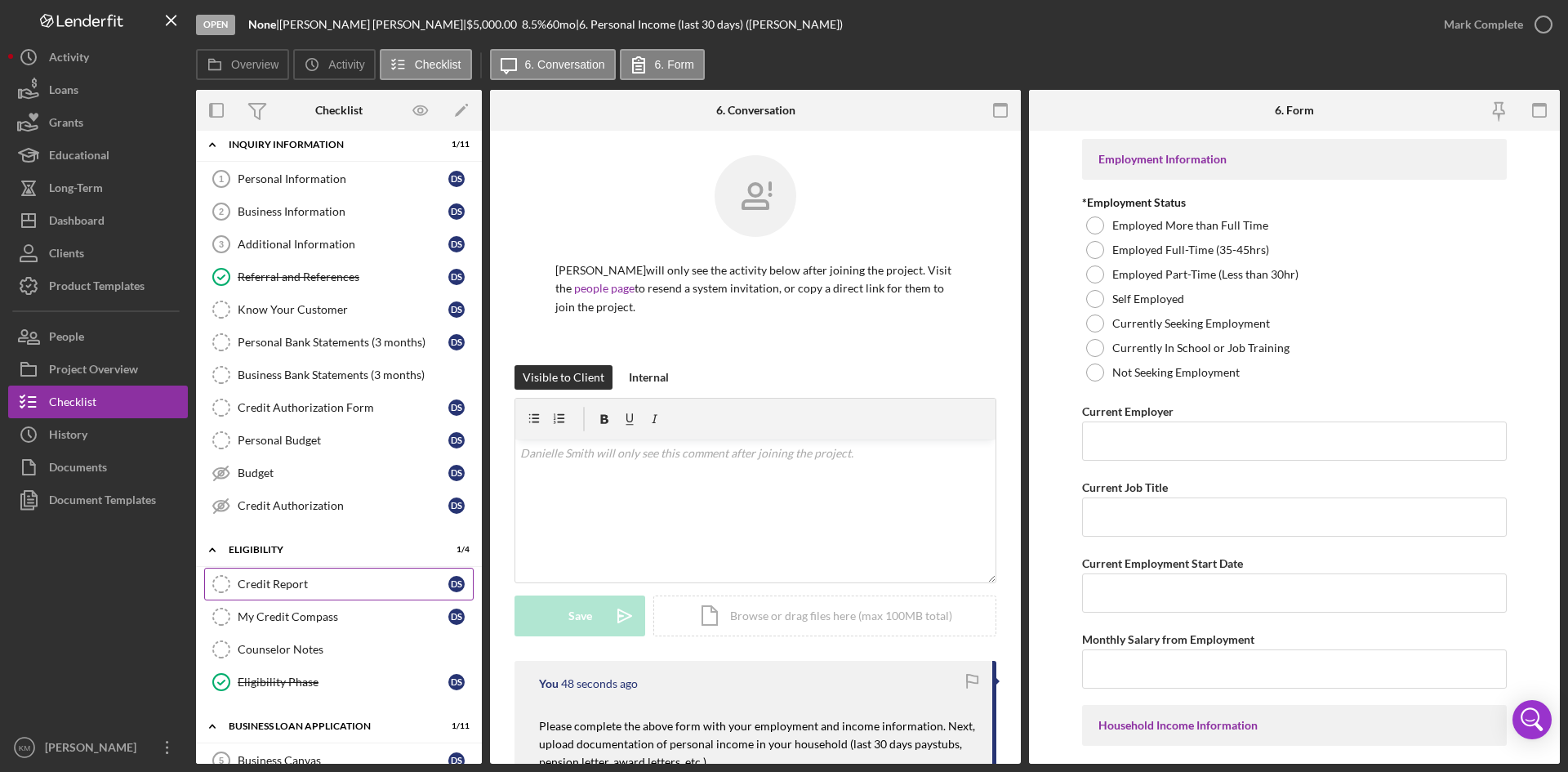
scroll to position [91, 0]
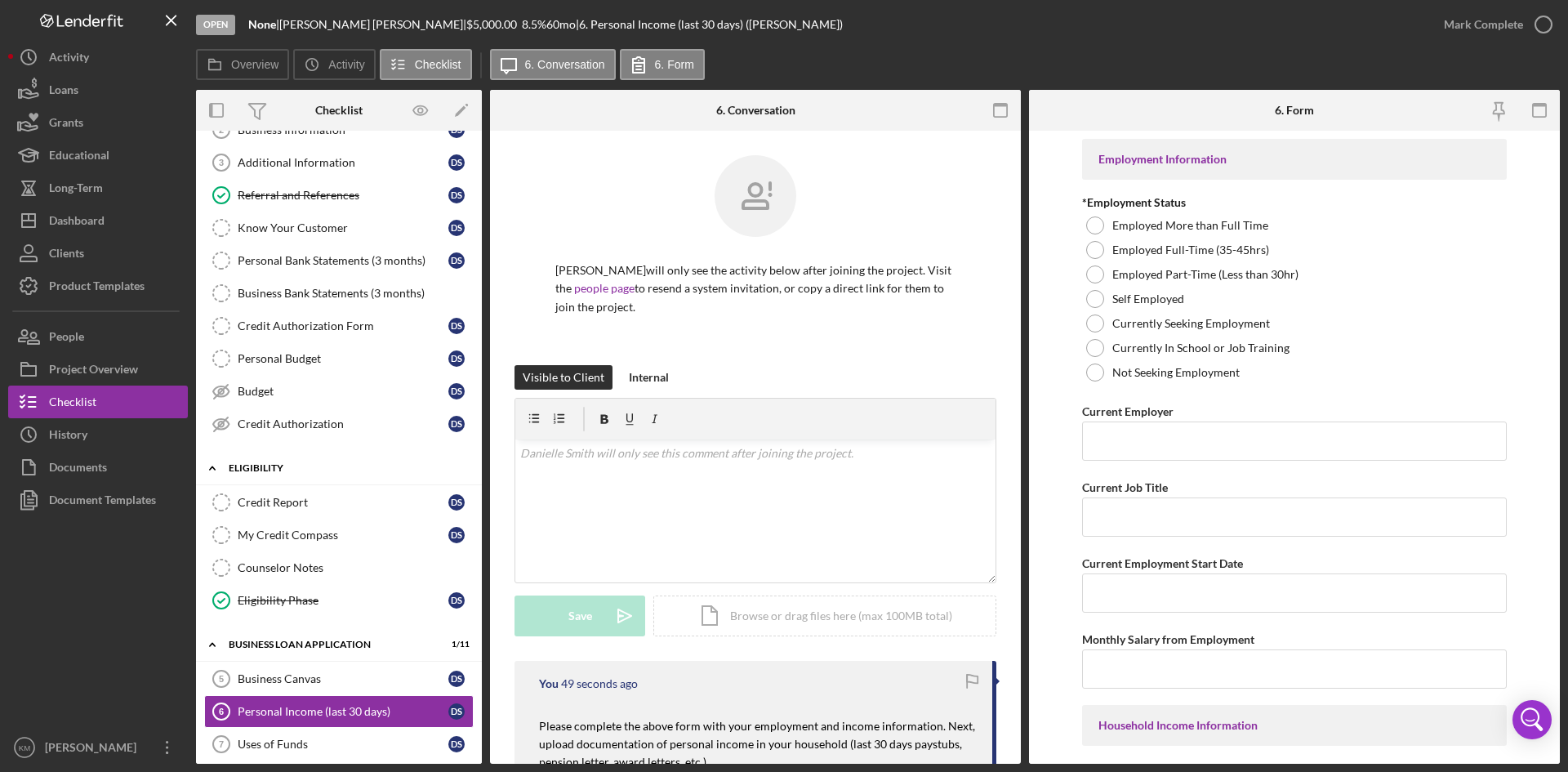
click at [217, 465] on icon "Icon/Expander" at bounding box center [213, 468] width 32 height 32
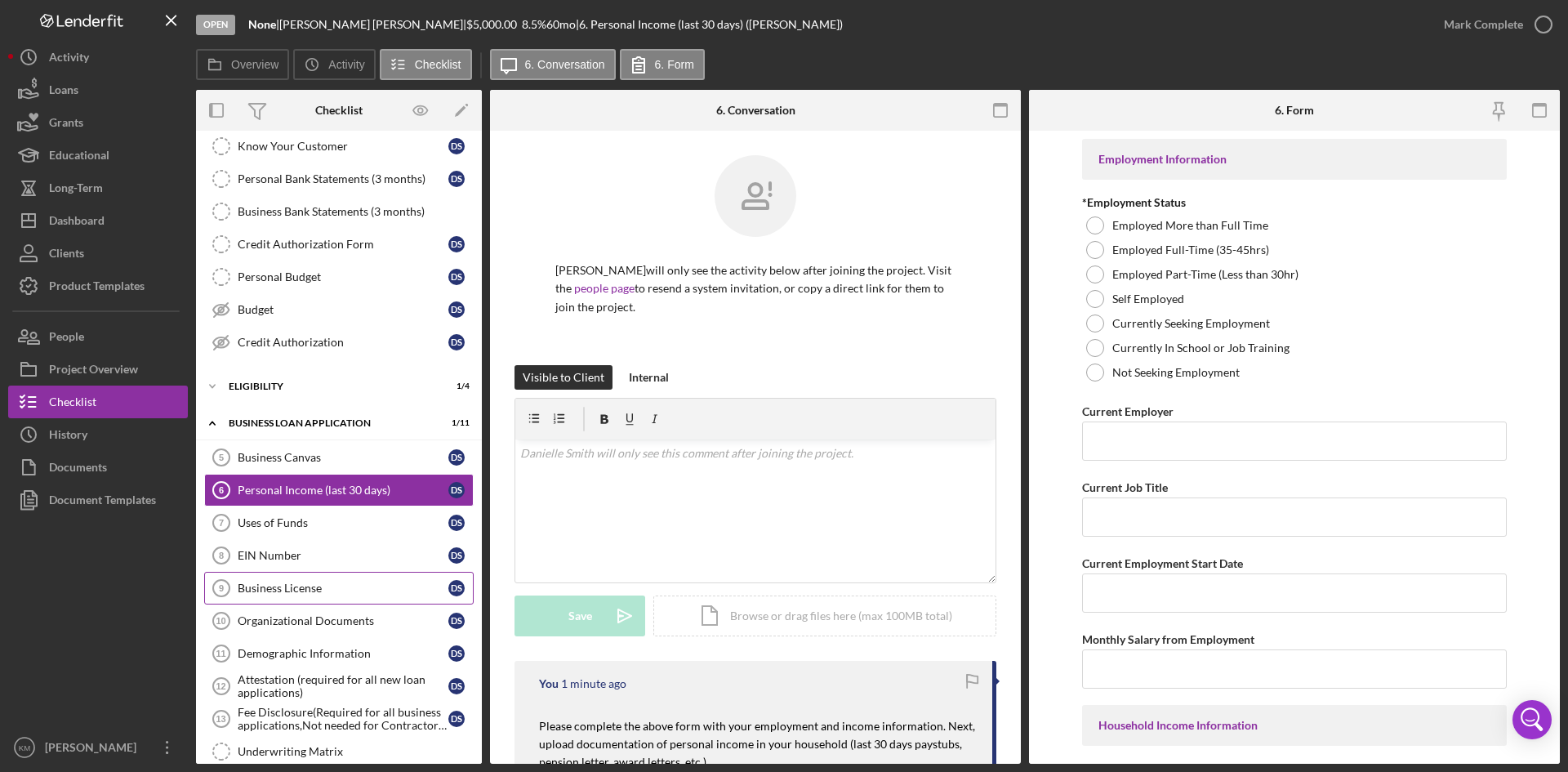
scroll to position [0, 0]
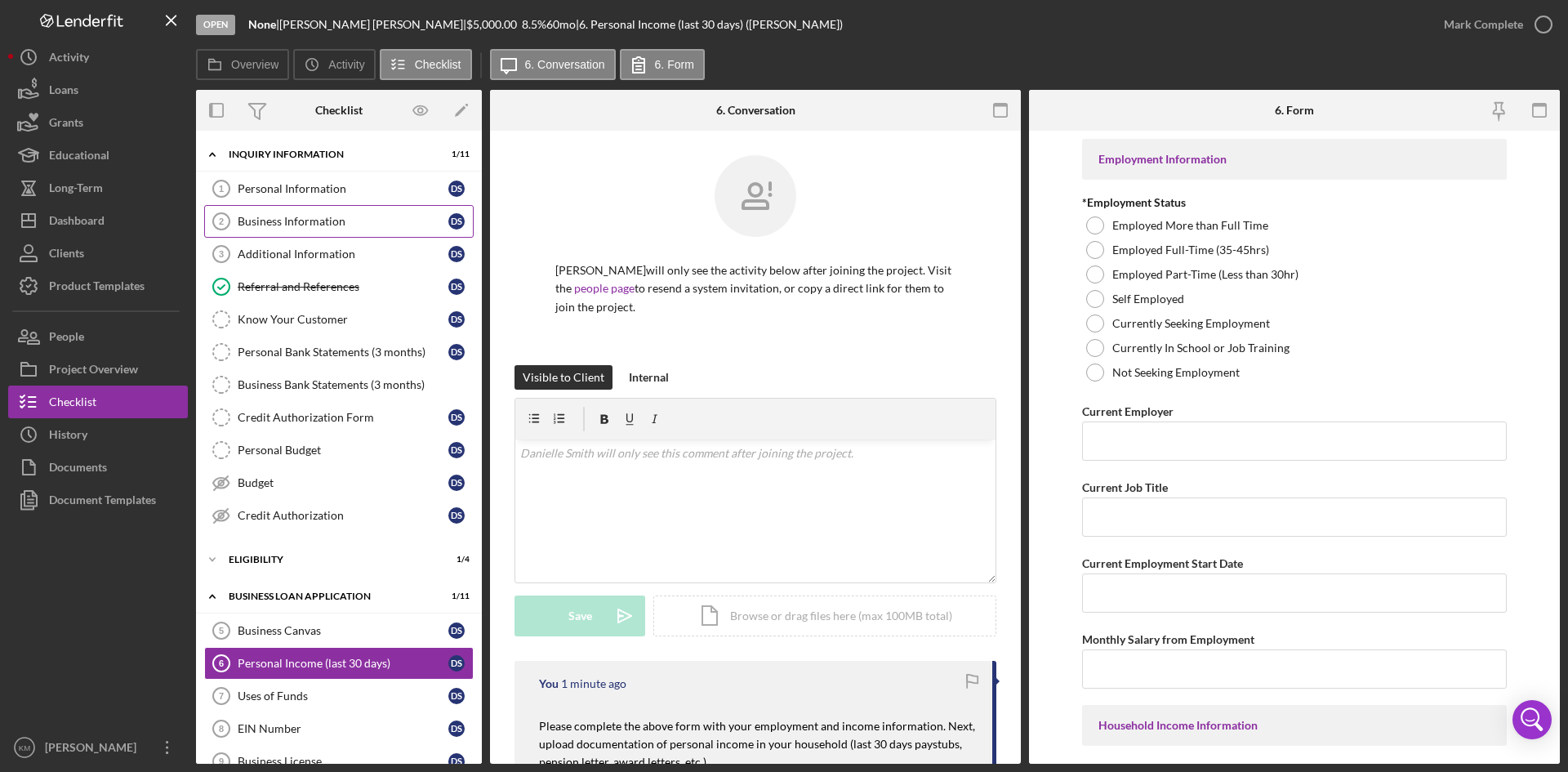
click at [284, 213] on link "Business Information 2 Business Information D S" at bounding box center [339, 221] width 270 height 32
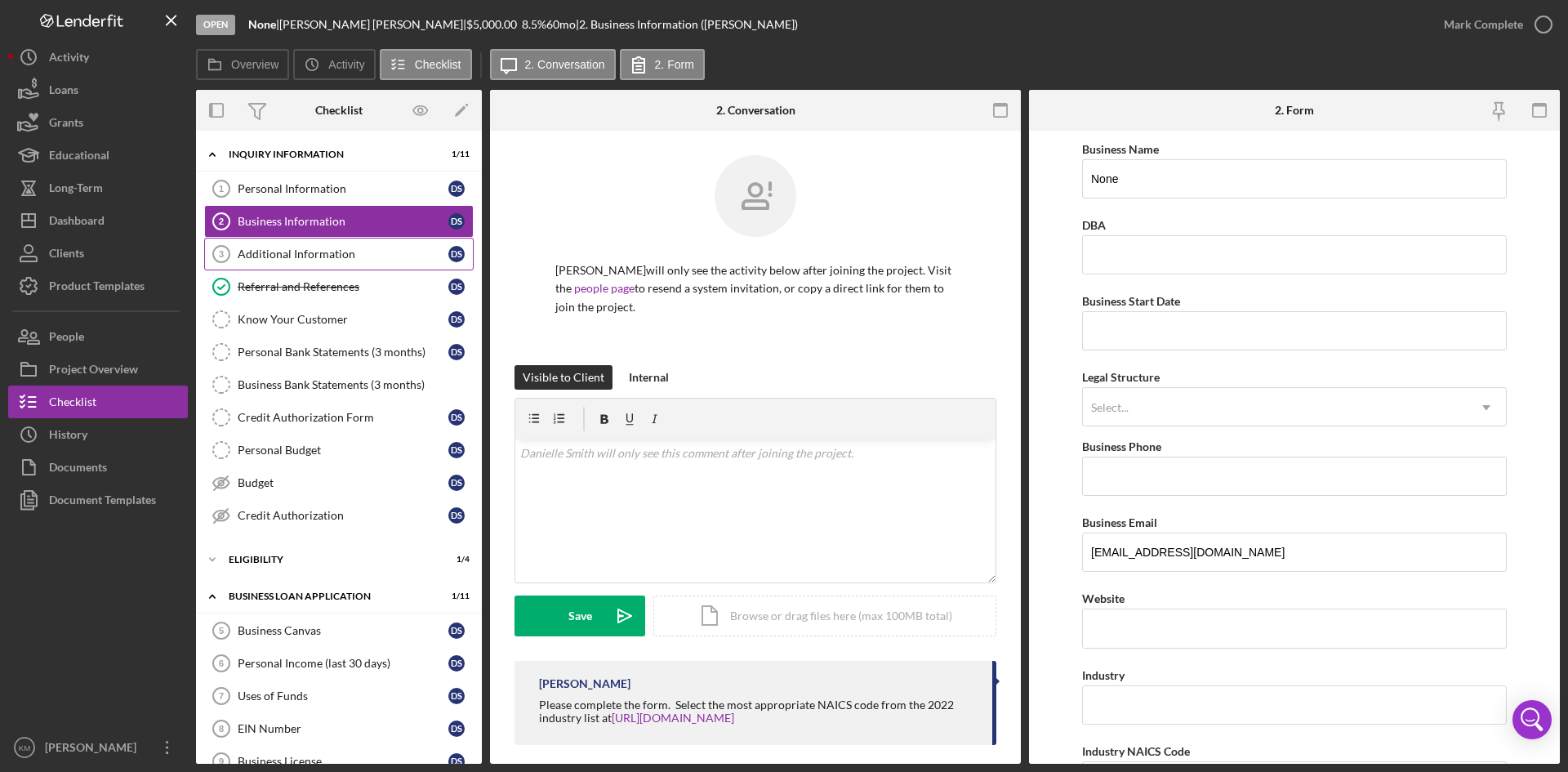
click at [323, 260] on div "Additional Information" at bounding box center [342, 254] width 211 height 13
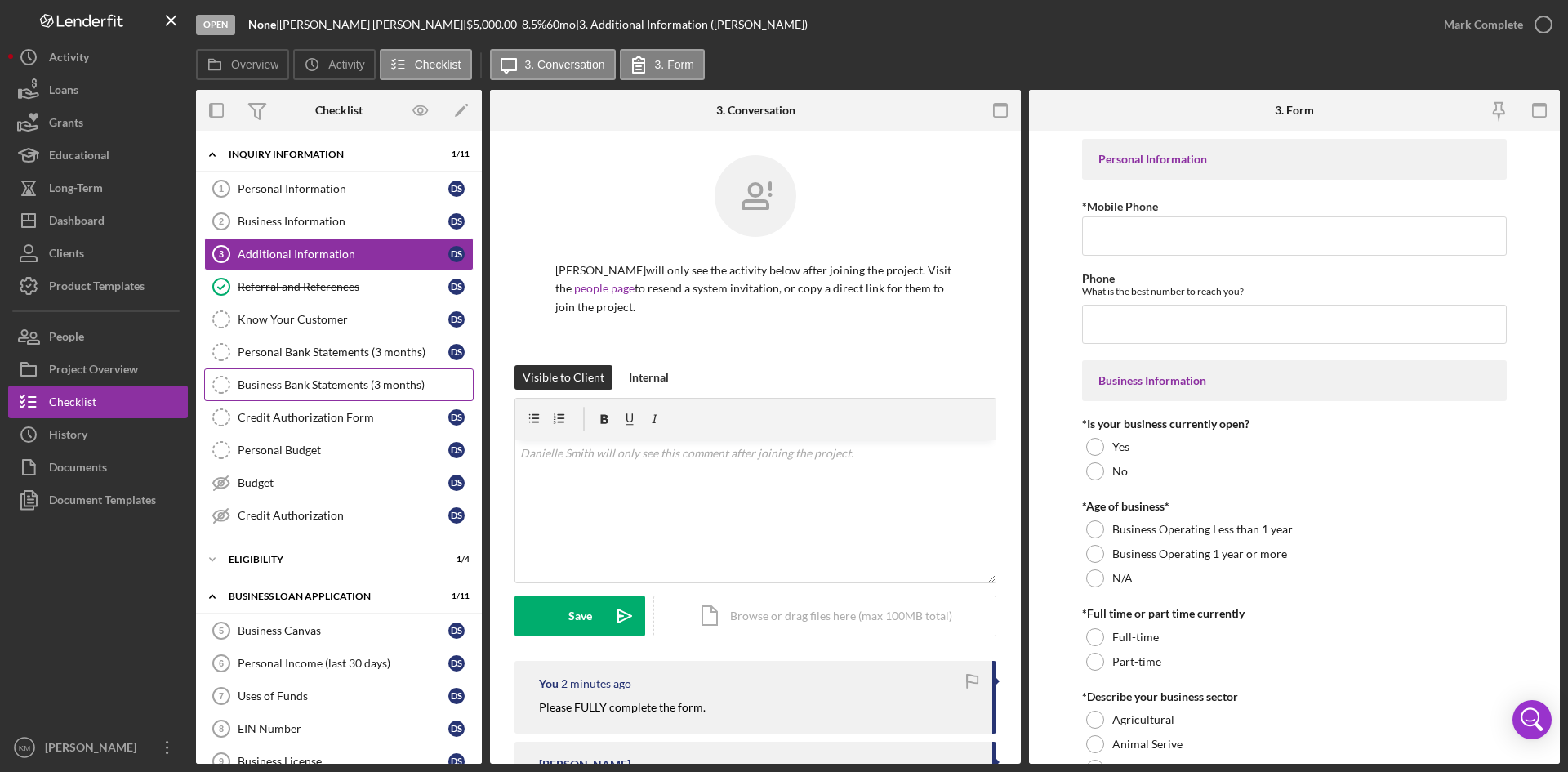
click at [307, 385] on div "Business Bank Statements (3 months)" at bounding box center [355, 384] width 236 height 13
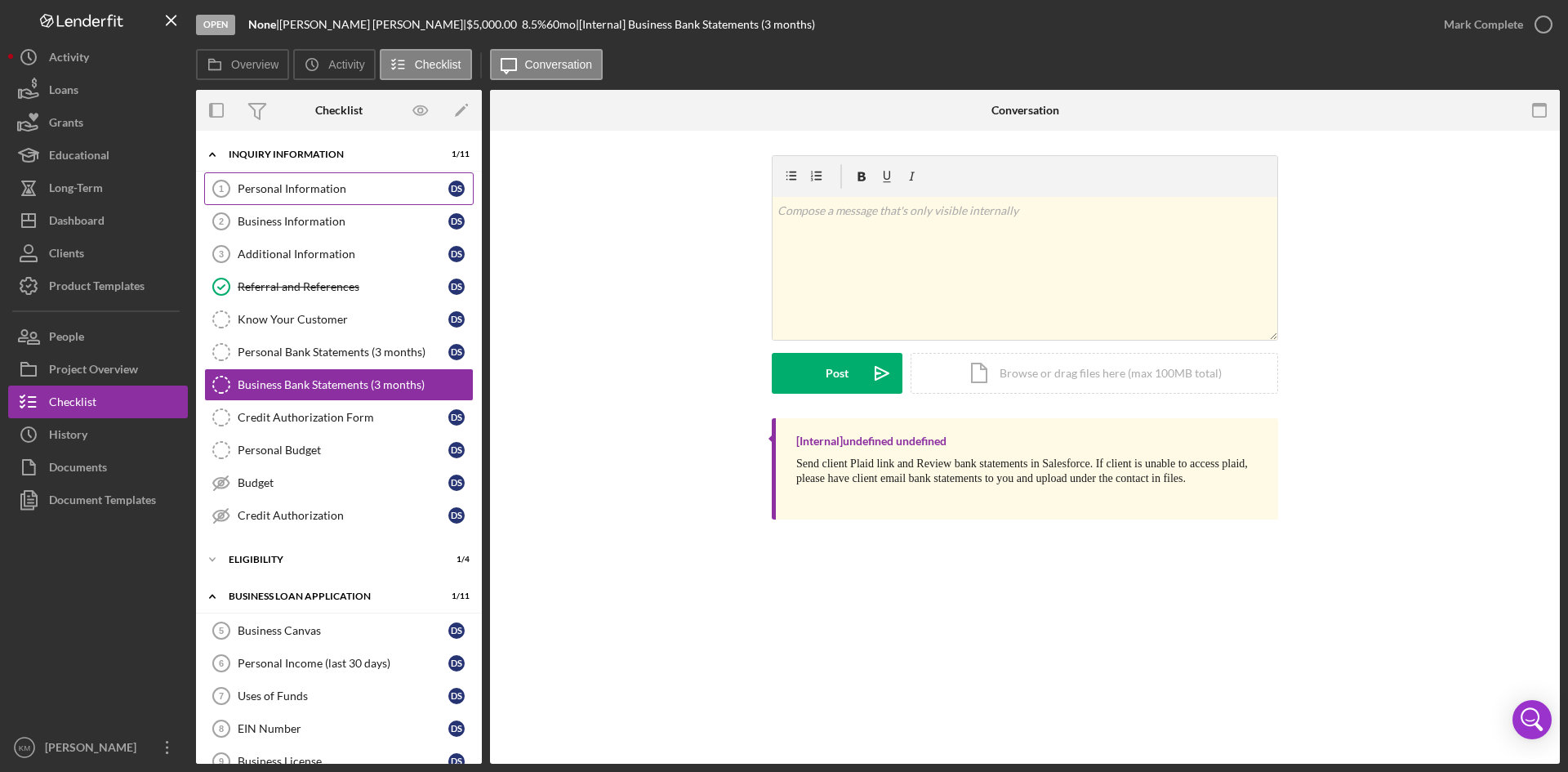
click at [295, 185] on div "Personal Information" at bounding box center [342, 188] width 211 height 13
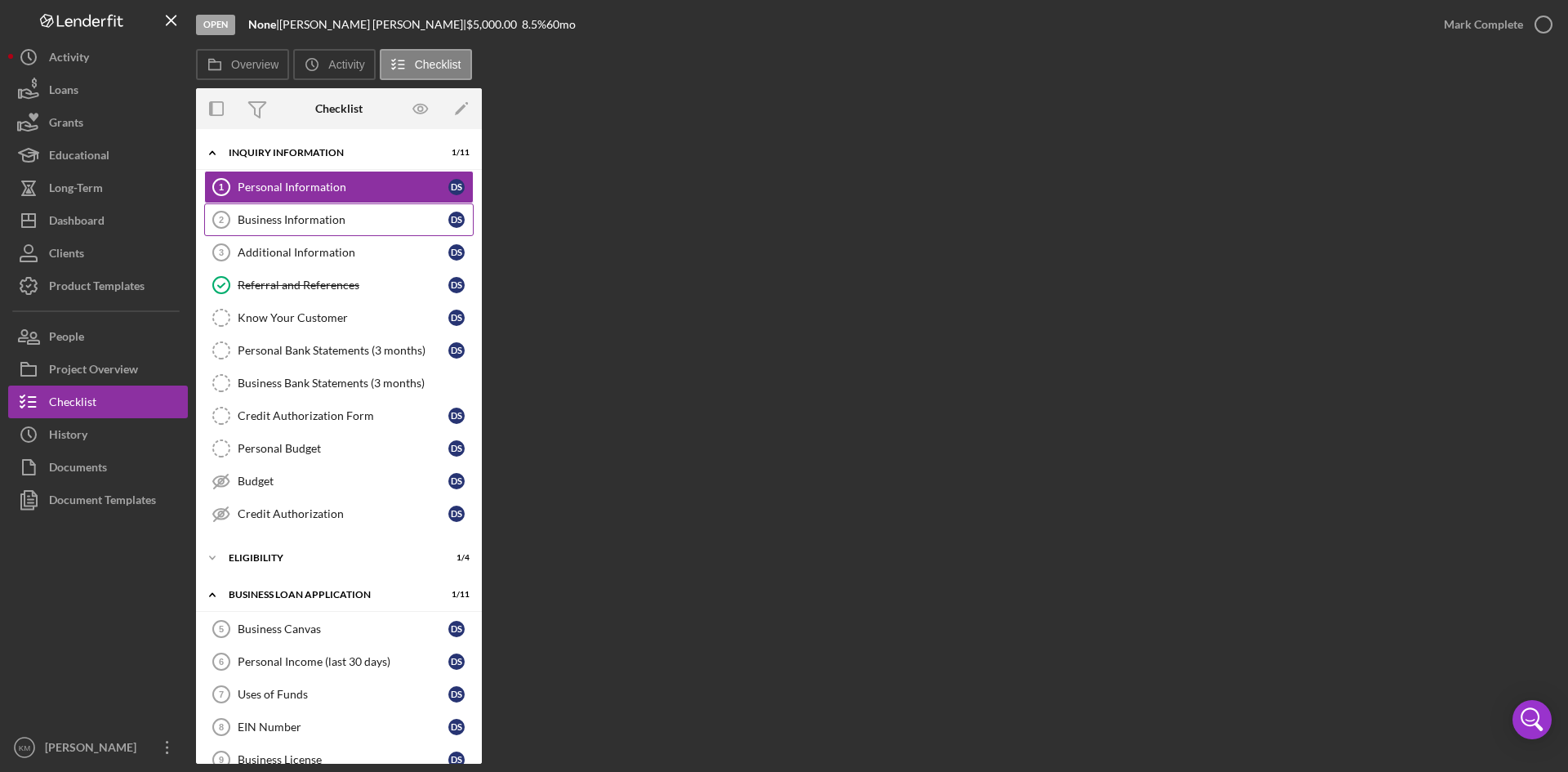
click at [318, 226] on div "Business Information" at bounding box center [342, 219] width 211 height 13
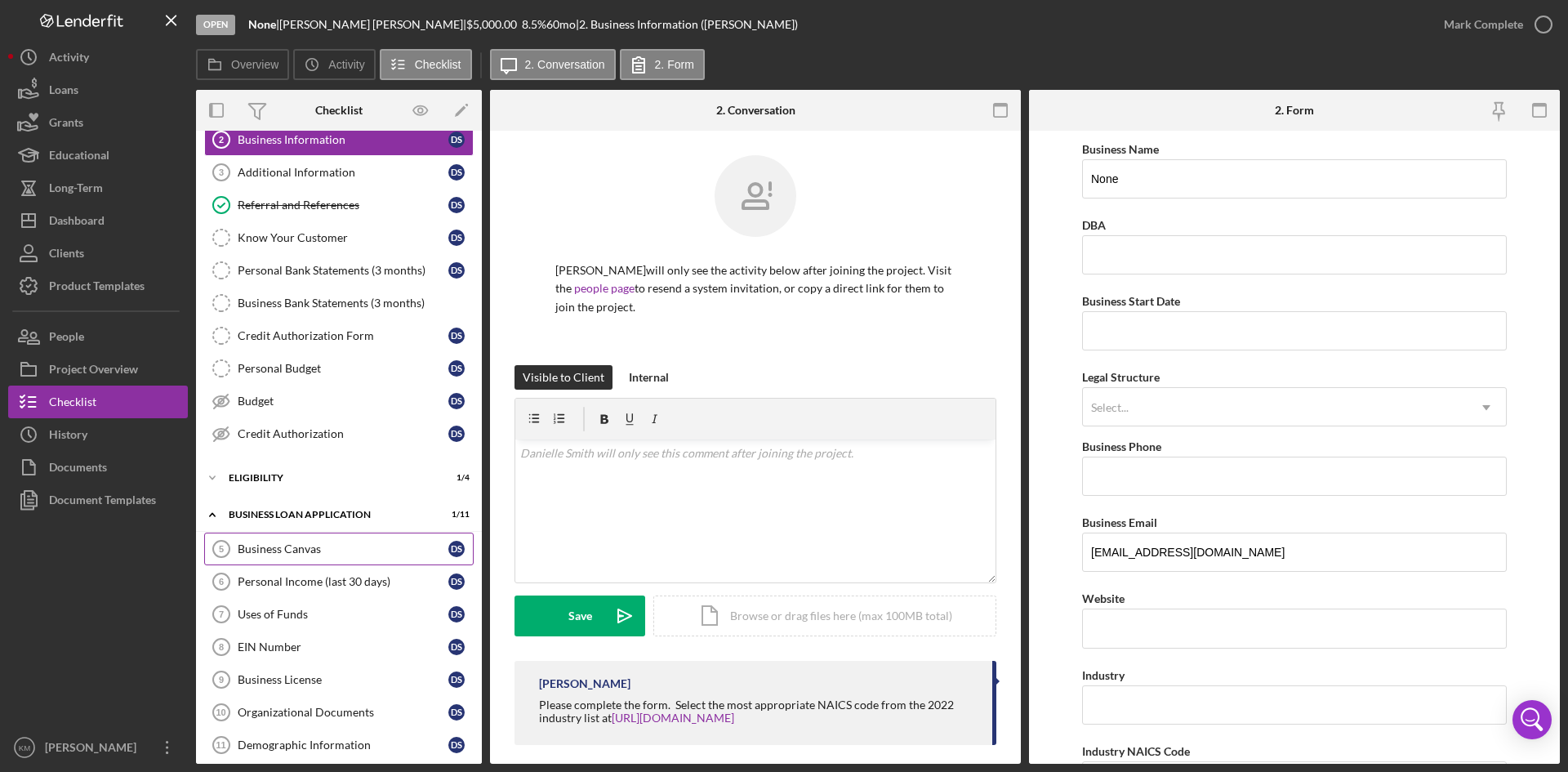
scroll to position [163, 0]
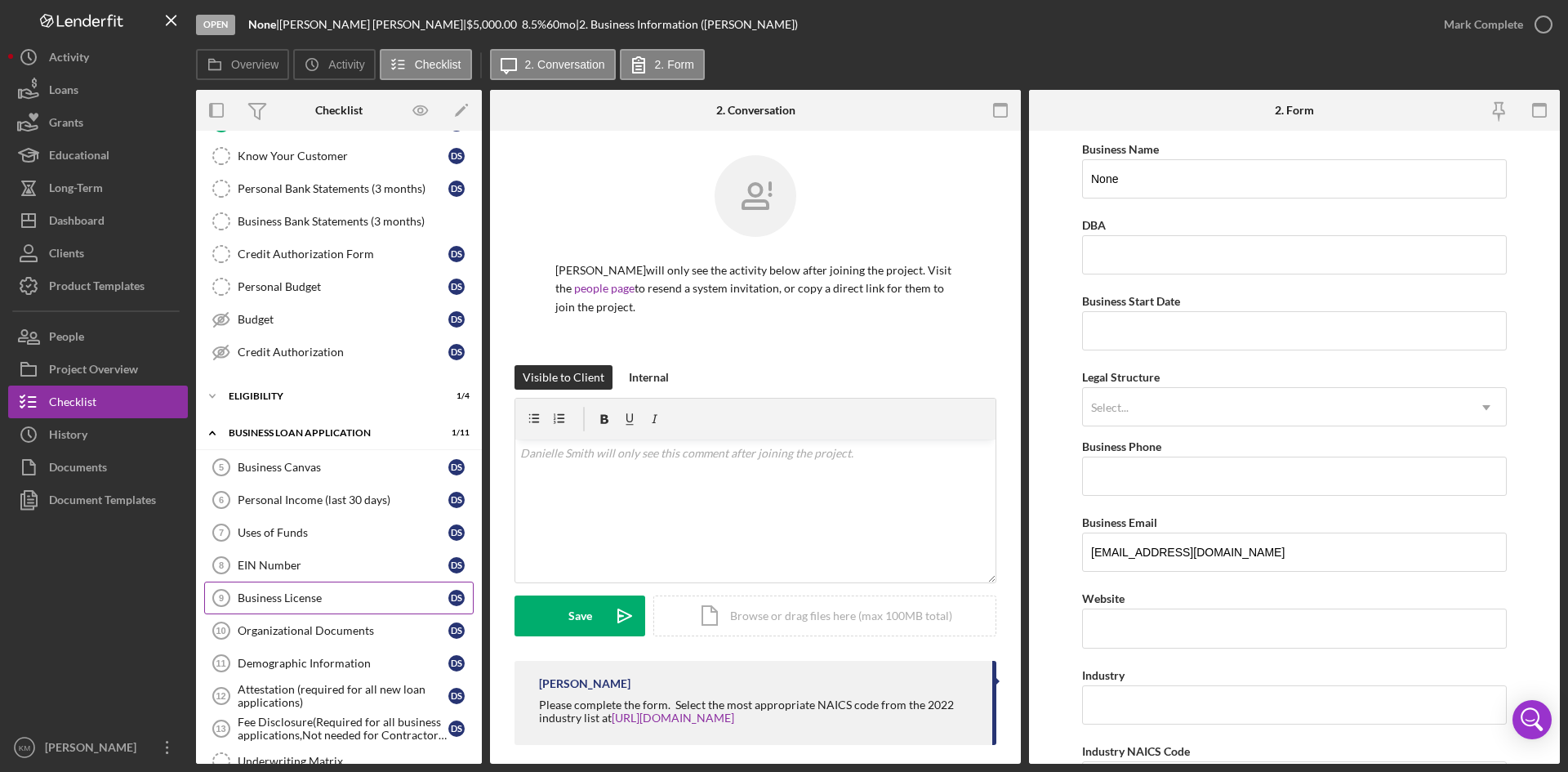
click at [320, 597] on div "Business License" at bounding box center [342, 598] width 211 height 13
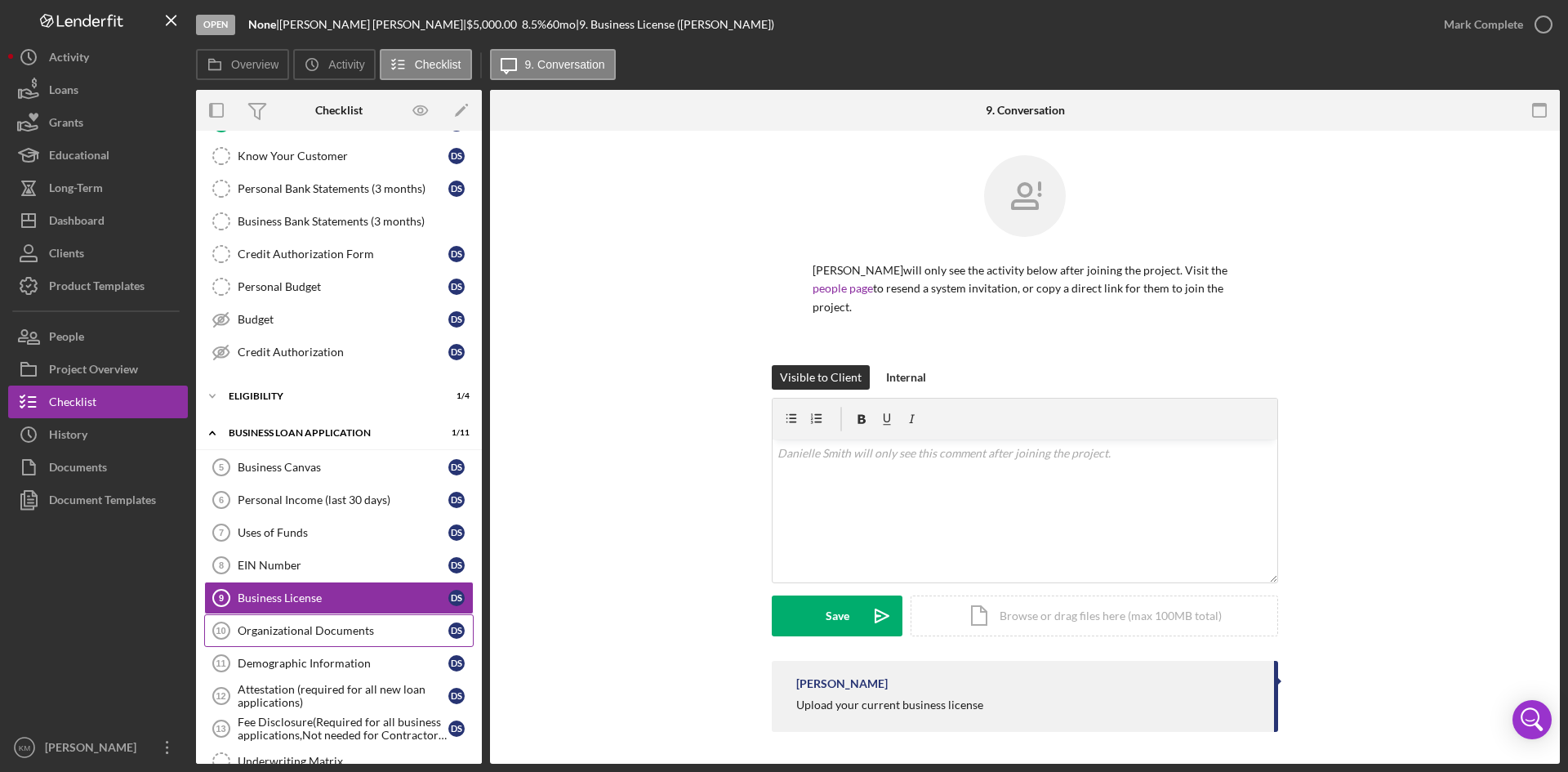
click at [383, 634] on div "Organizational Documents" at bounding box center [342, 630] width 211 height 13
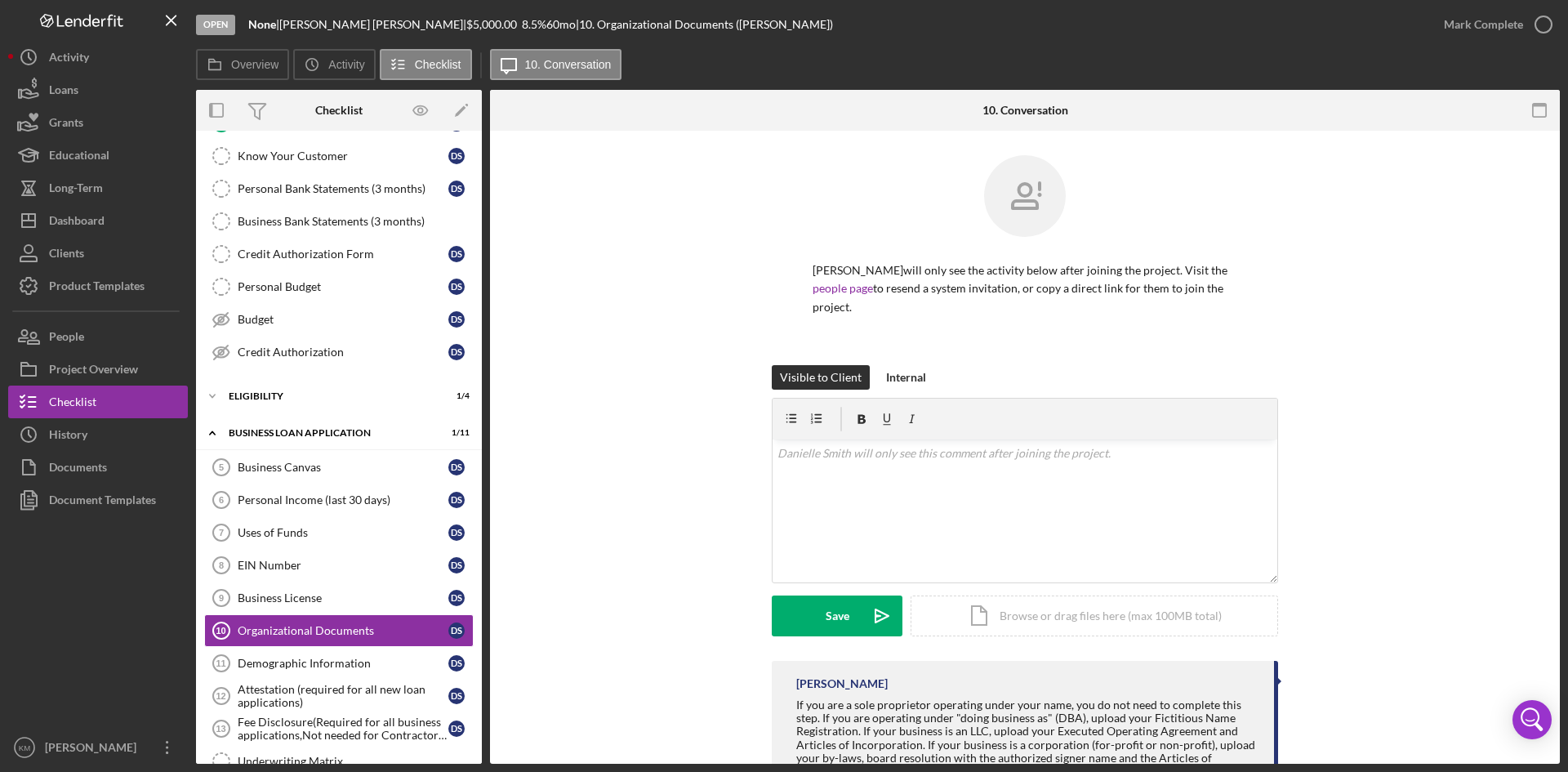
scroll to position [67, 0]
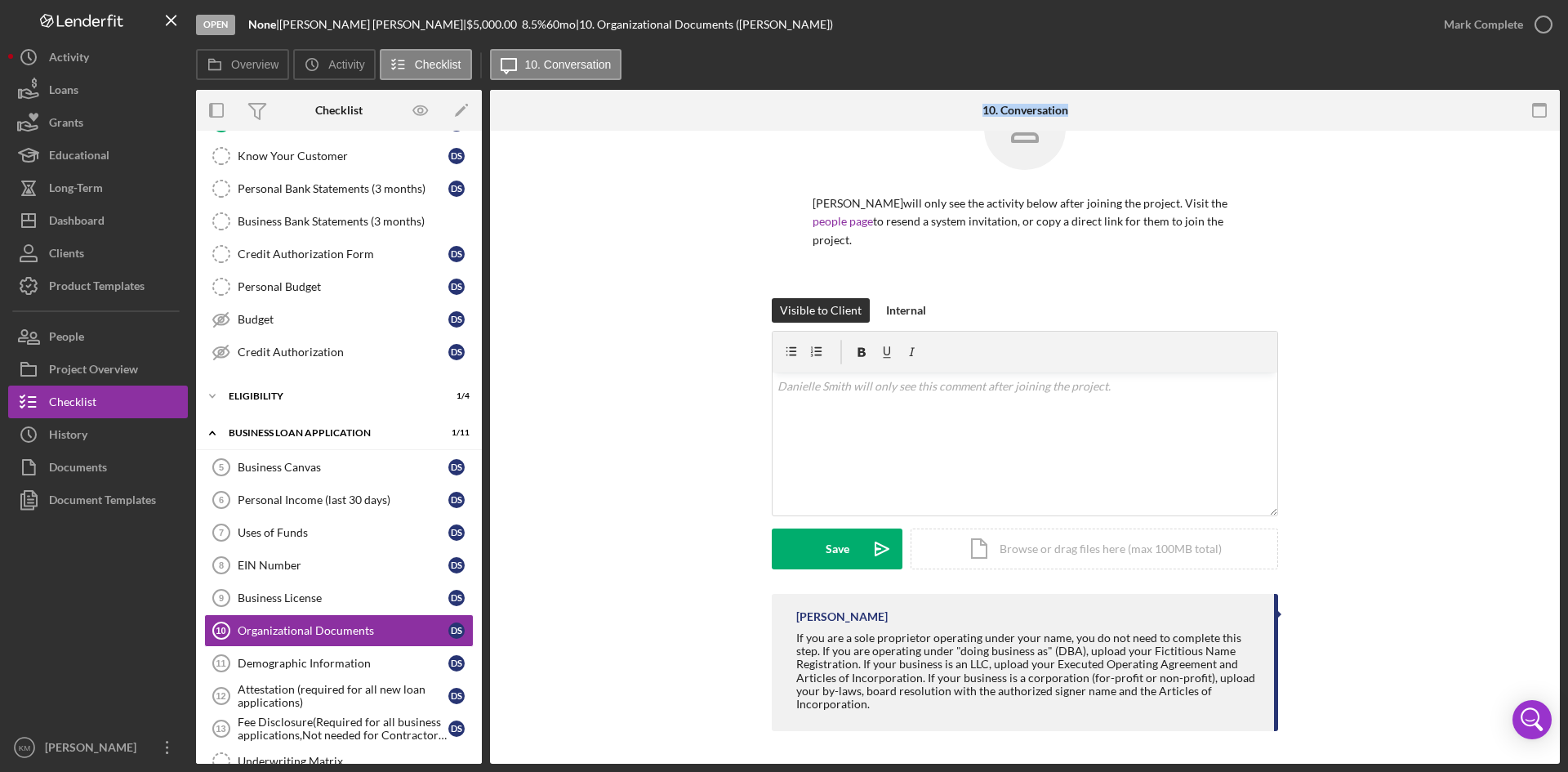
drag, startPoint x: 484, startPoint y: 278, endPoint x: 488, endPoint y: 145, distance: 133.1
click at [488, 145] on div "Overview Internal Workflow Stage Open Icon/Dropdown Arrow Archive (can unarchiv…" at bounding box center [878, 427] width 1364 height 675
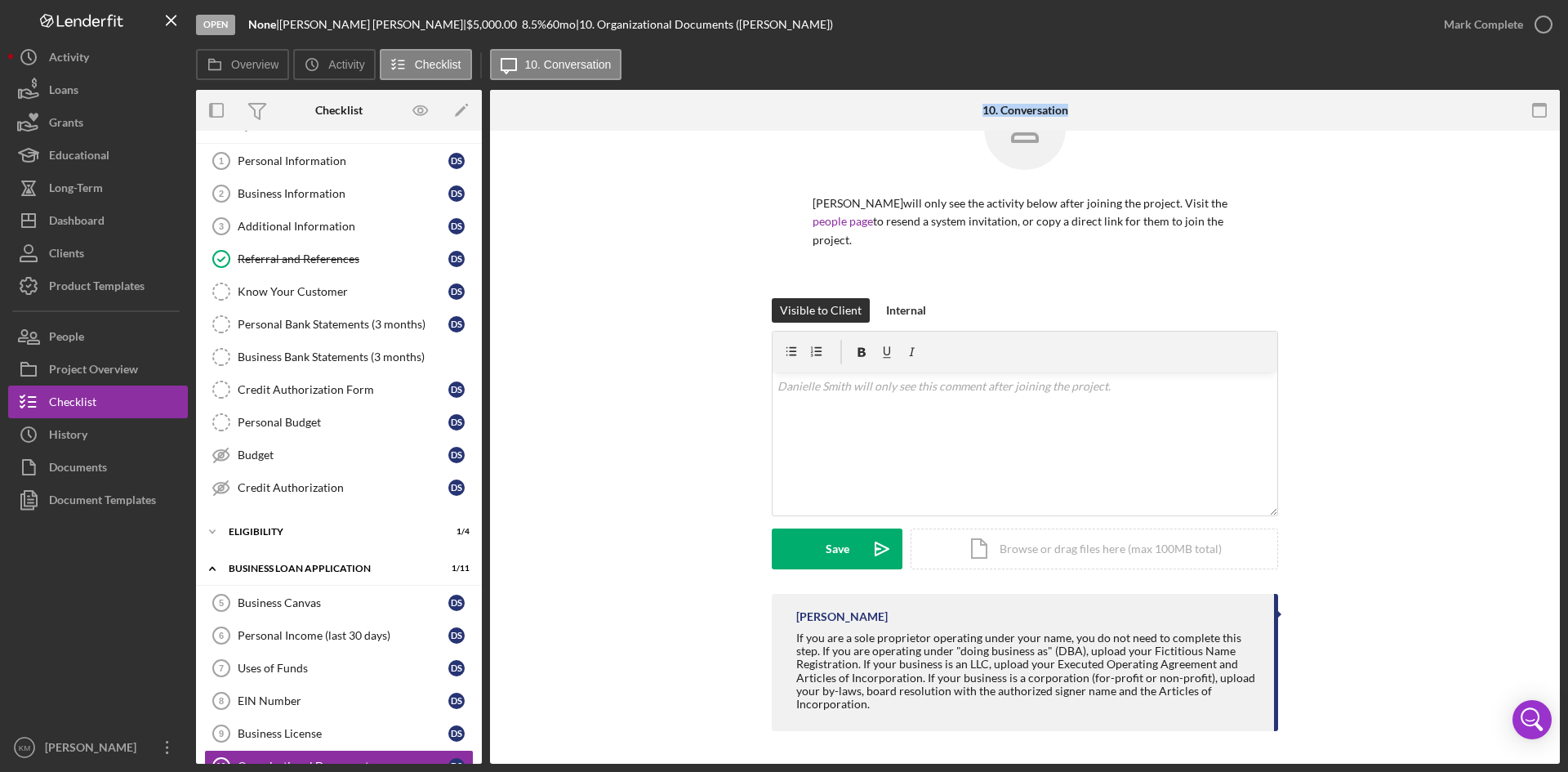
scroll to position [0, 0]
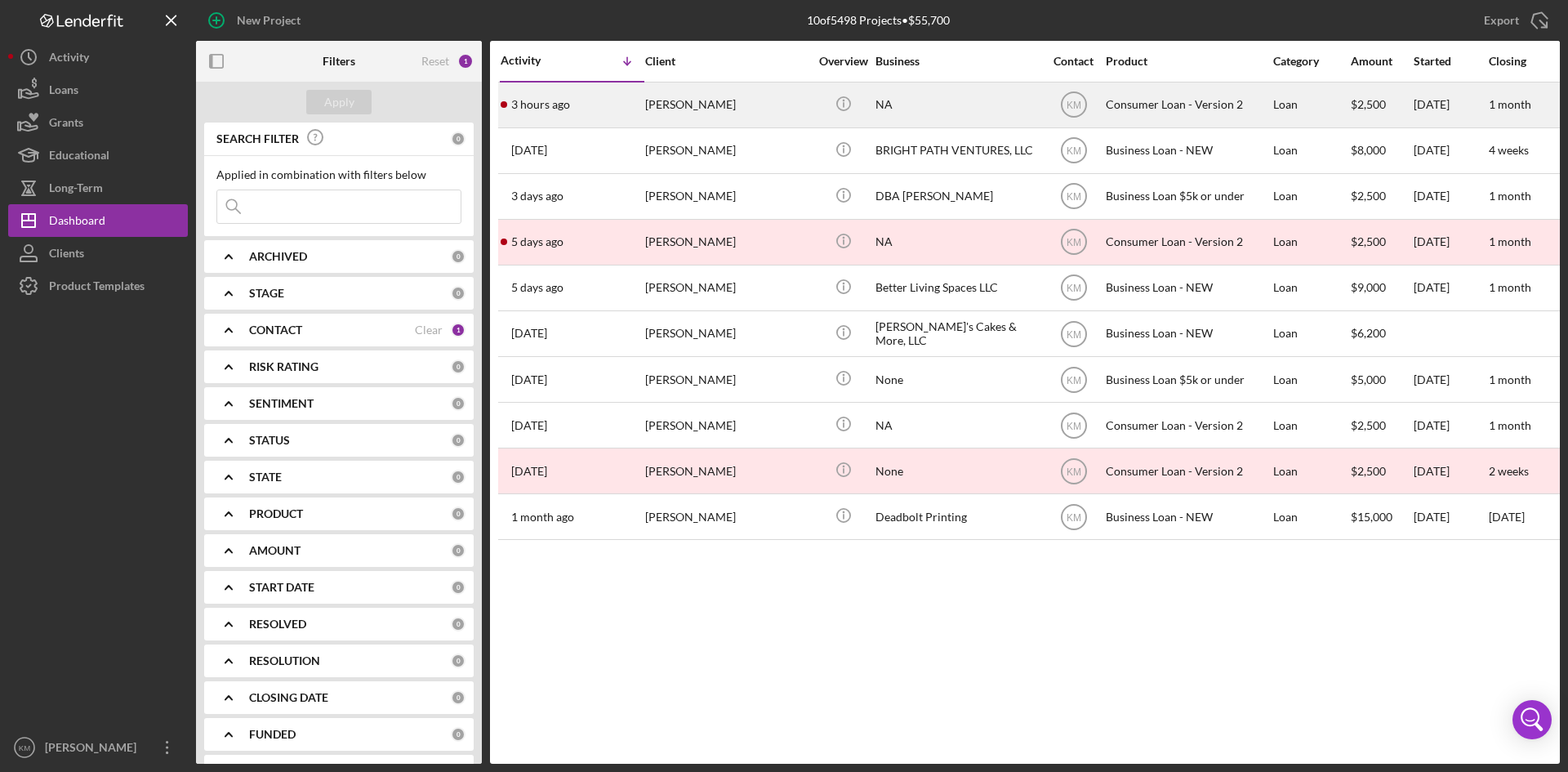
click at [685, 110] on div "[PERSON_NAME]" at bounding box center [726, 105] width 163 height 44
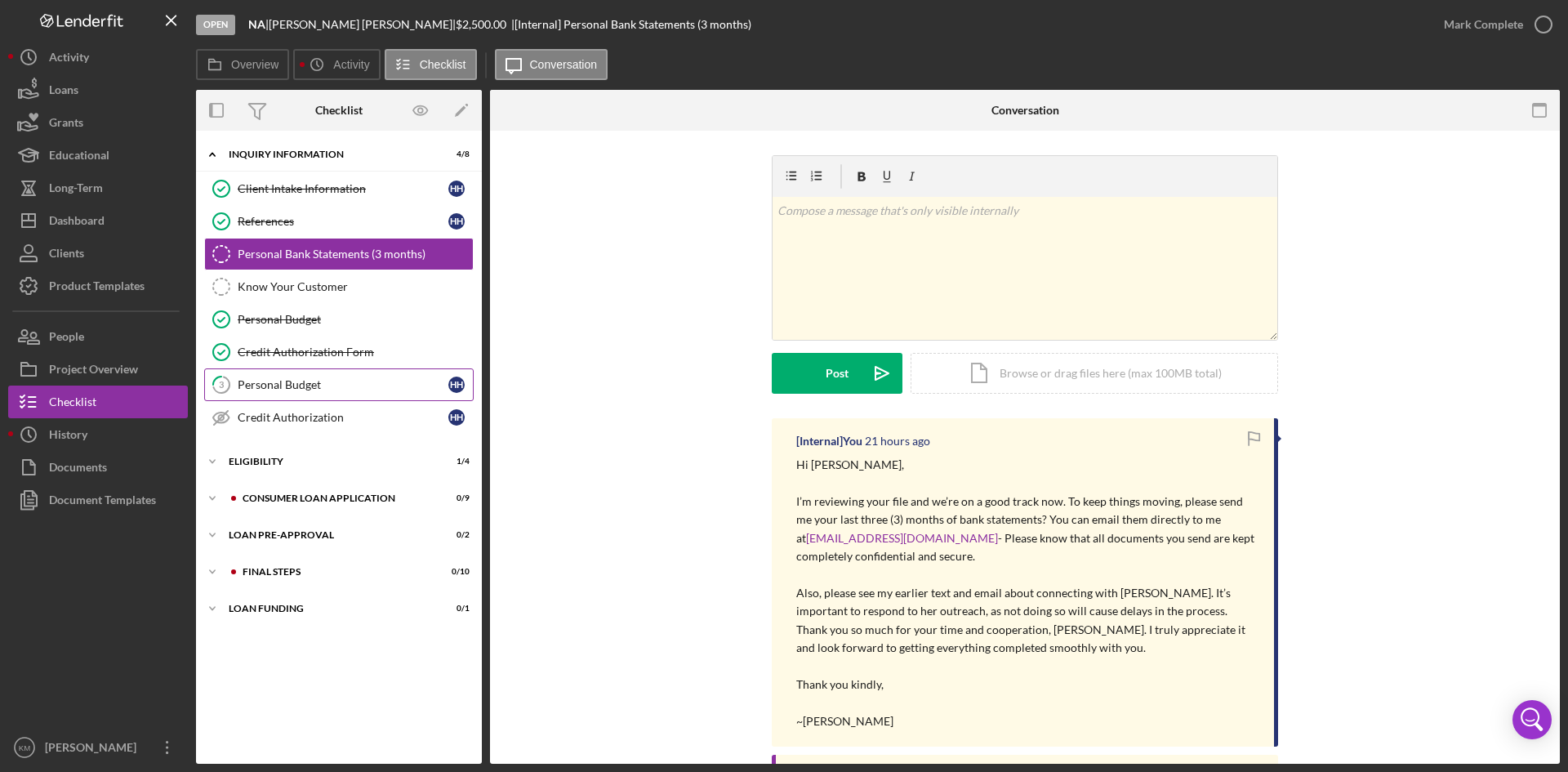
click at [304, 387] on div "Personal Budget" at bounding box center [342, 384] width 211 height 13
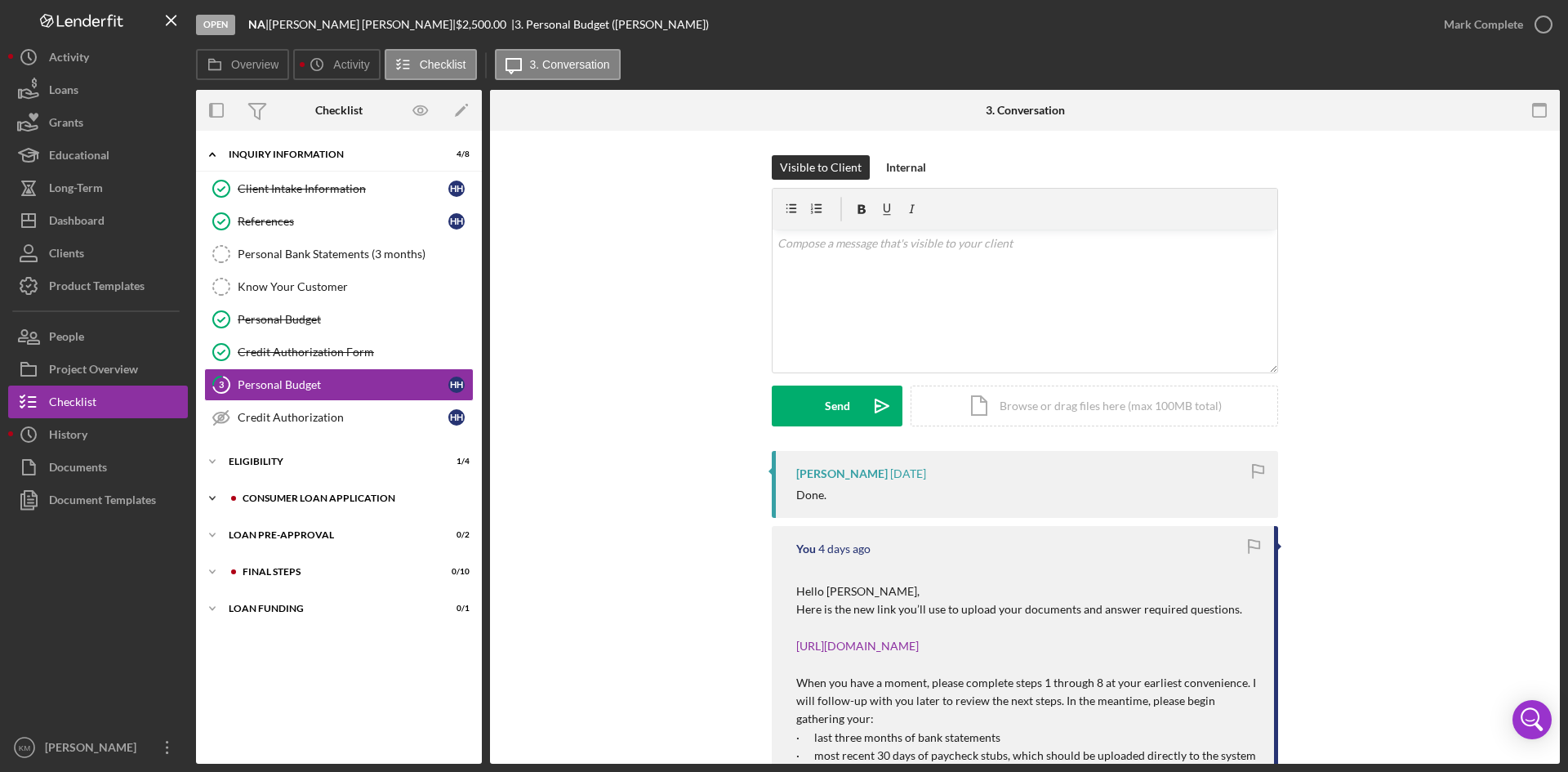
click at [212, 497] on icon "Icon/Expander" at bounding box center [213, 499] width 32 height 32
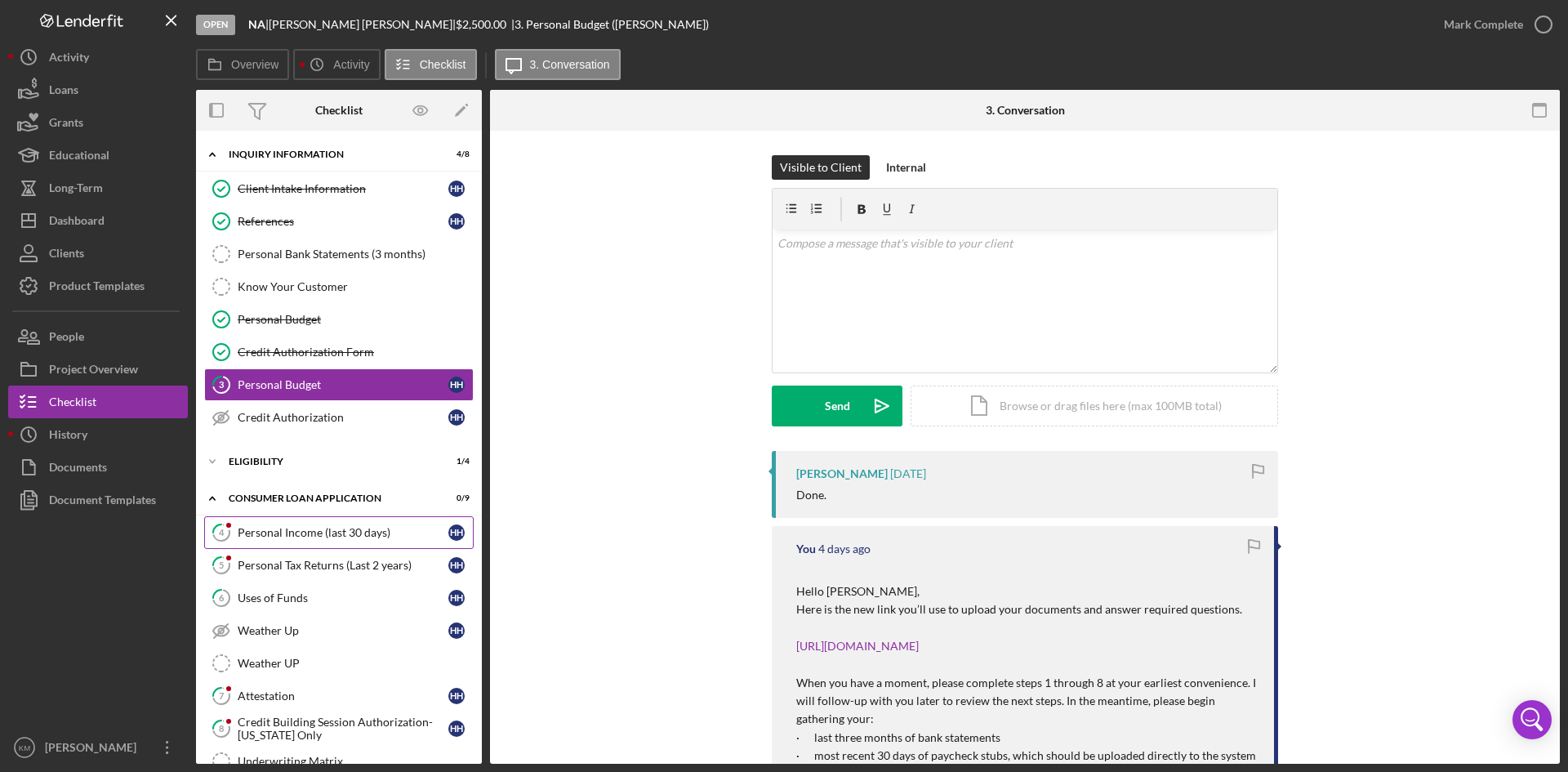
click at [317, 523] on link "4 Personal Income (last 30 days) H H" at bounding box center [339, 533] width 270 height 32
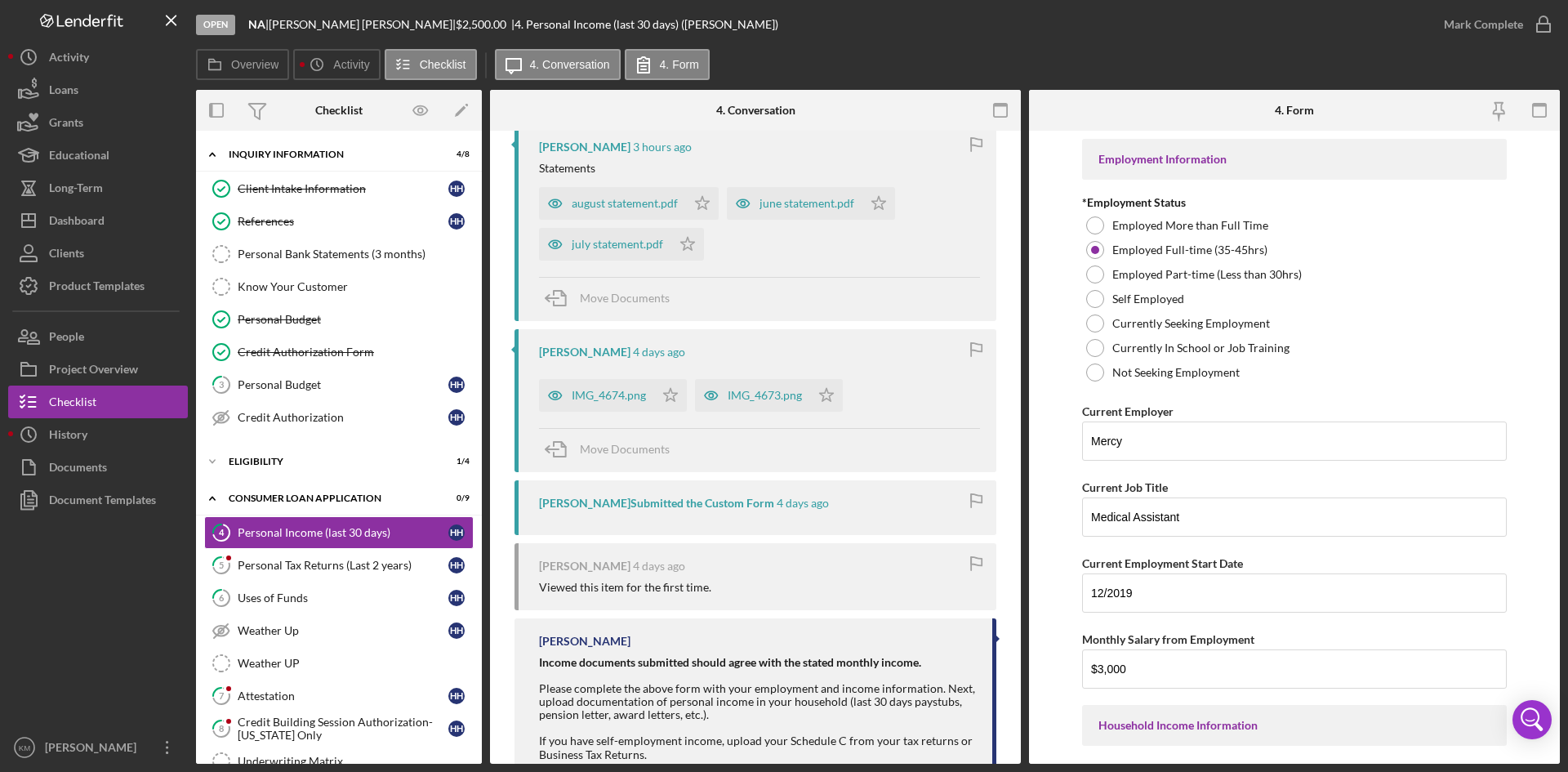
scroll to position [430, 0]
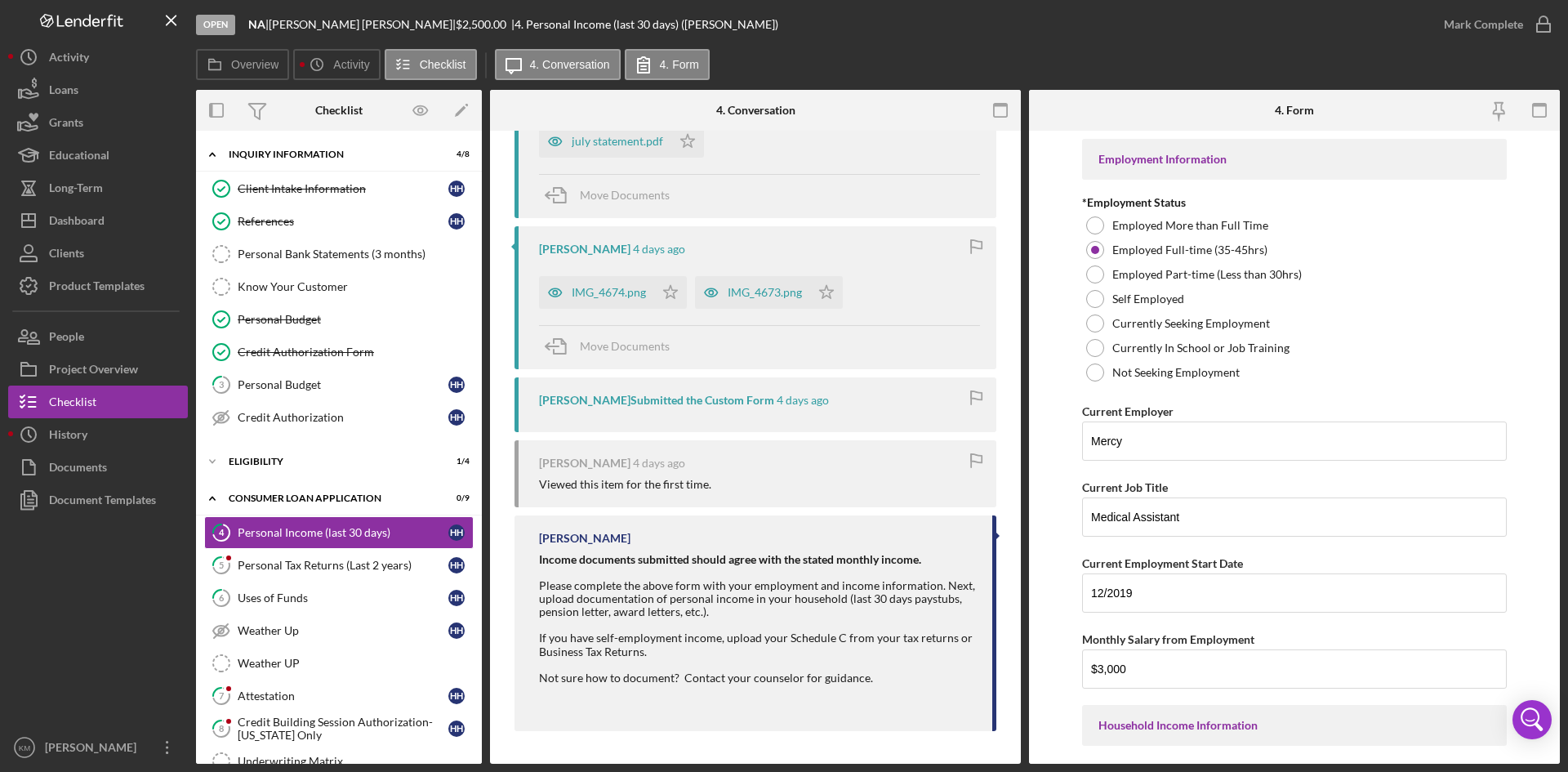
drag, startPoint x: 722, startPoint y: 616, endPoint x: 542, endPoint y: 571, distance: 185.5
click at [542, 571] on div "Income documents submitted should agree with the stated monthly income. Please …" at bounding box center [758, 632] width 437 height 158
copy div "Please complete the above form with your employment and income information. Nex…"
click at [272, 563] on div "Personal Tax Returns (Last 2 years)" at bounding box center [342, 565] width 211 height 13
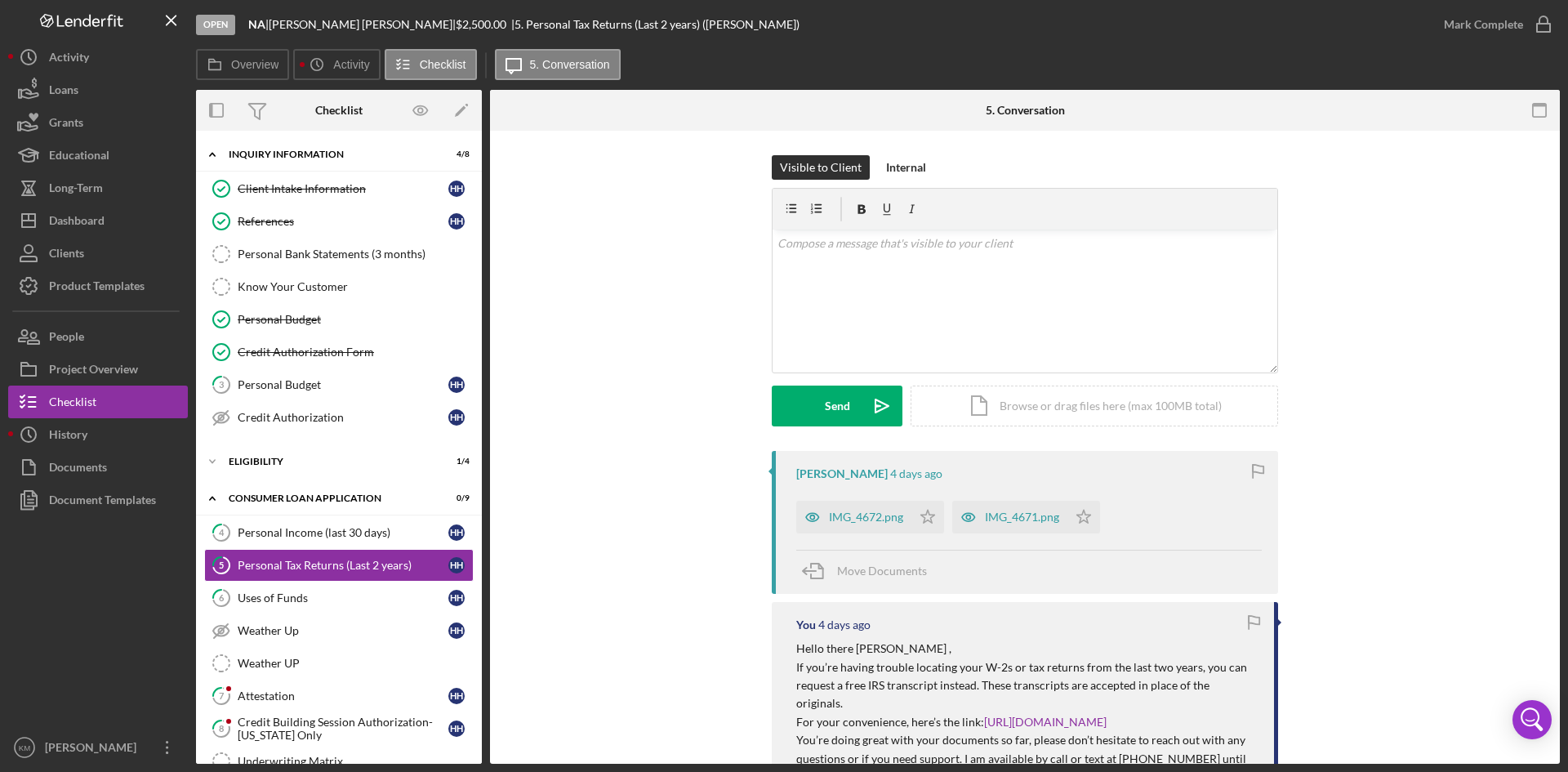
scroll to position [163, 0]
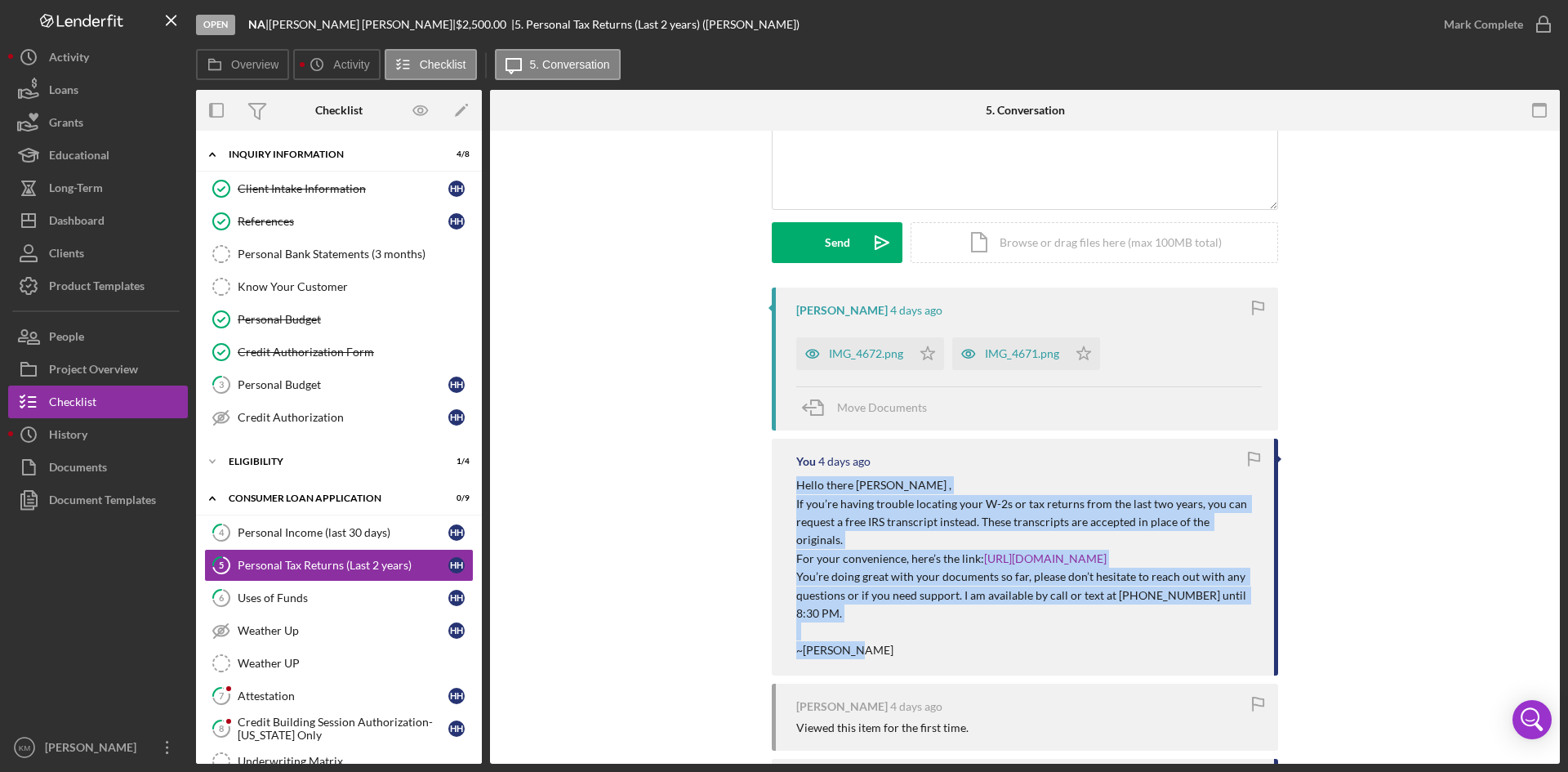
drag, startPoint x: 850, startPoint y: 614, endPoint x: 789, endPoint y: 489, distance: 139.1
click at [789, 489] on div "You 4 days ago Hello there Ms. Hudman , If you’re having trouble locating your …" at bounding box center [1024, 558] width 506 height 237
